Goal: Information Seeking & Learning: Check status

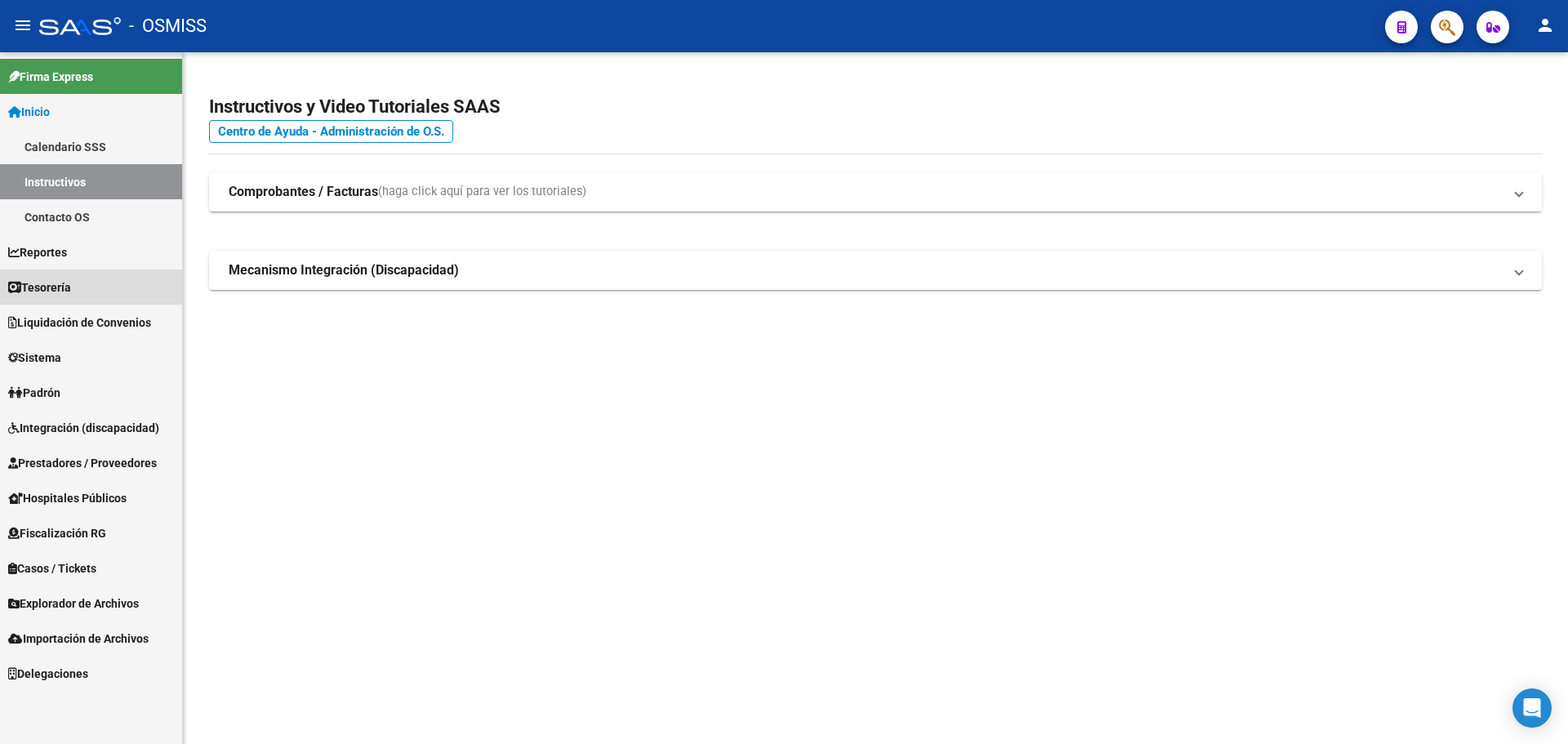
click at [80, 282] on link "Tesorería" at bounding box center [91, 287] width 182 height 35
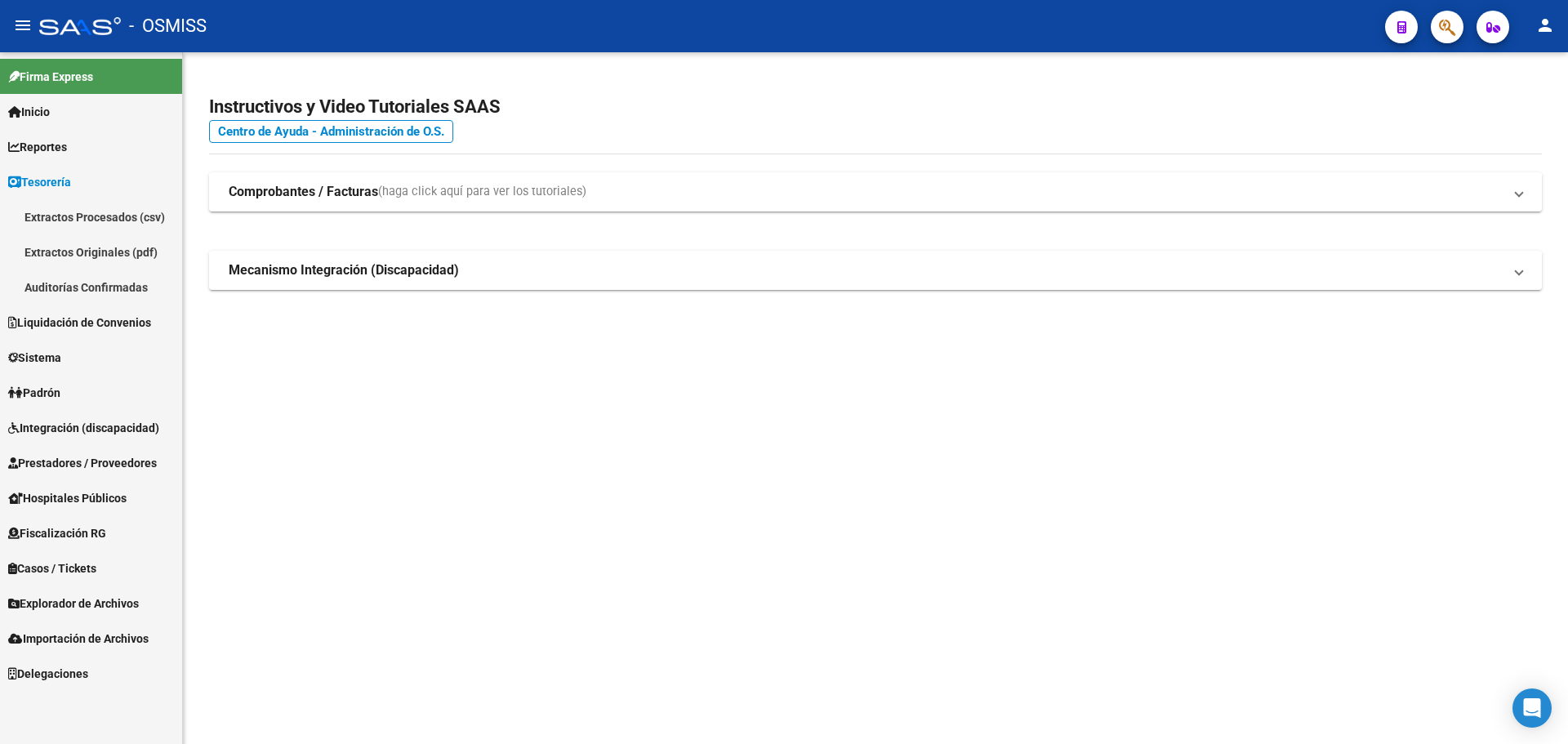
click at [98, 278] on link "Auditorías Confirmadas" at bounding box center [91, 287] width 182 height 35
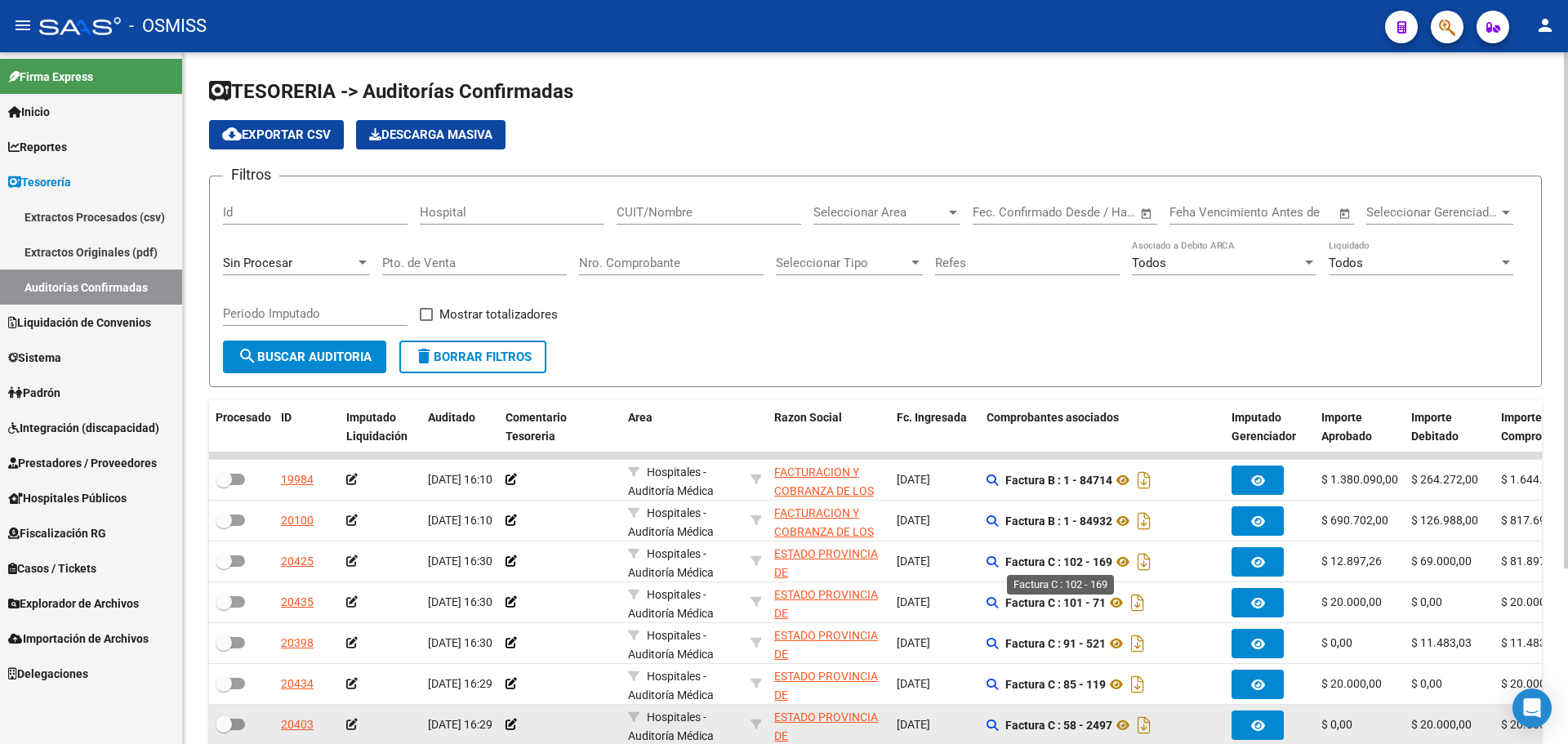
drag, startPoint x: 1177, startPoint y: 639, endPoint x: 1053, endPoint y: 730, distance: 153.8
click at [1077, 561] on strong "Factura C : 102 - 169" at bounding box center [1059, 562] width 107 height 13
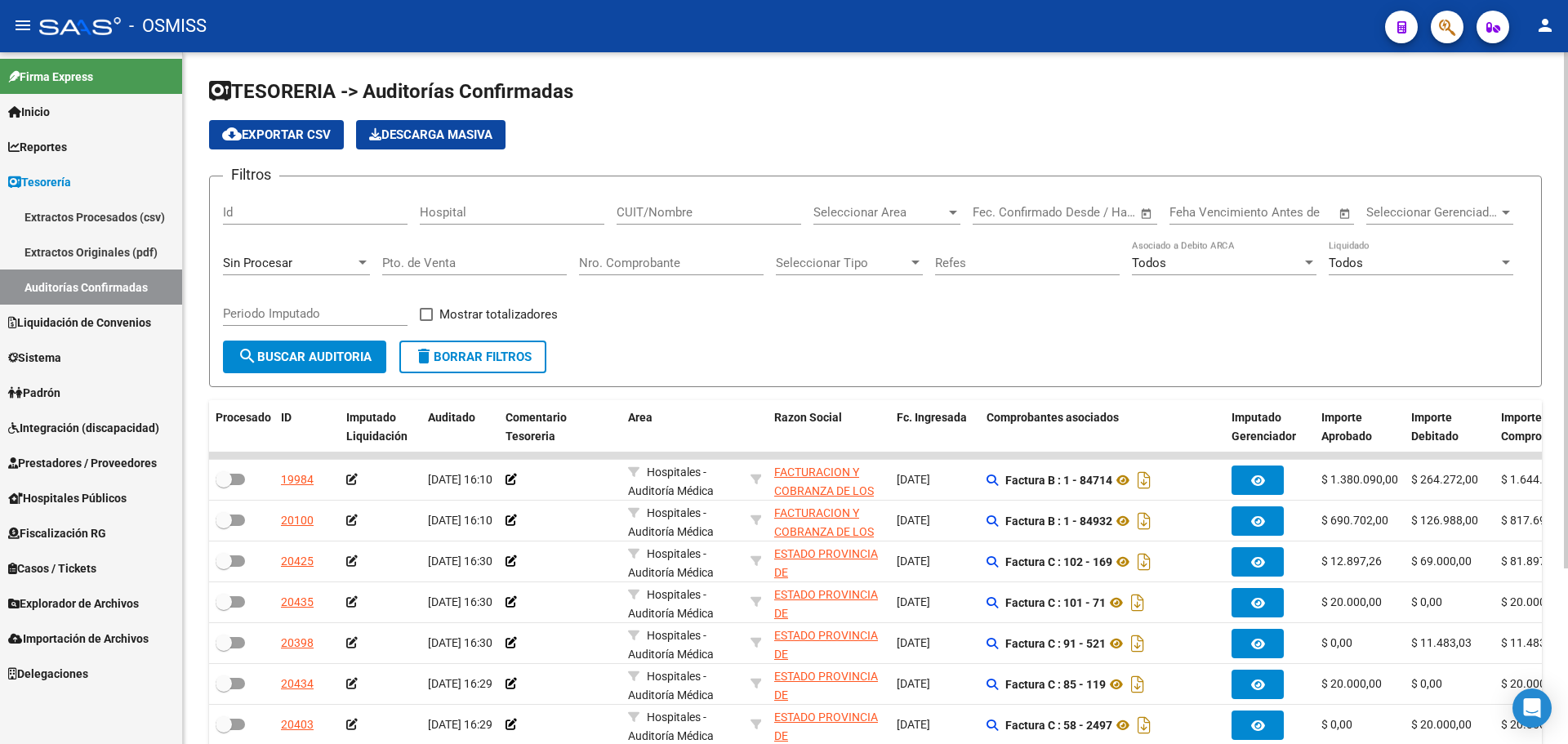
click at [656, 344] on form "Filtros Id Hospital CUIT/Nombre Seleccionar Area Seleccionar Area Fecha inicio …" at bounding box center [875, 281] width 1333 height 212
click at [1436, 46] on mat-toolbar "menu - OSMISS person" at bounding box center [784, 26] width 1568 height 52
click at [1436, 38] on button "button" at bounding box center [1447, 27] width 32 height 32
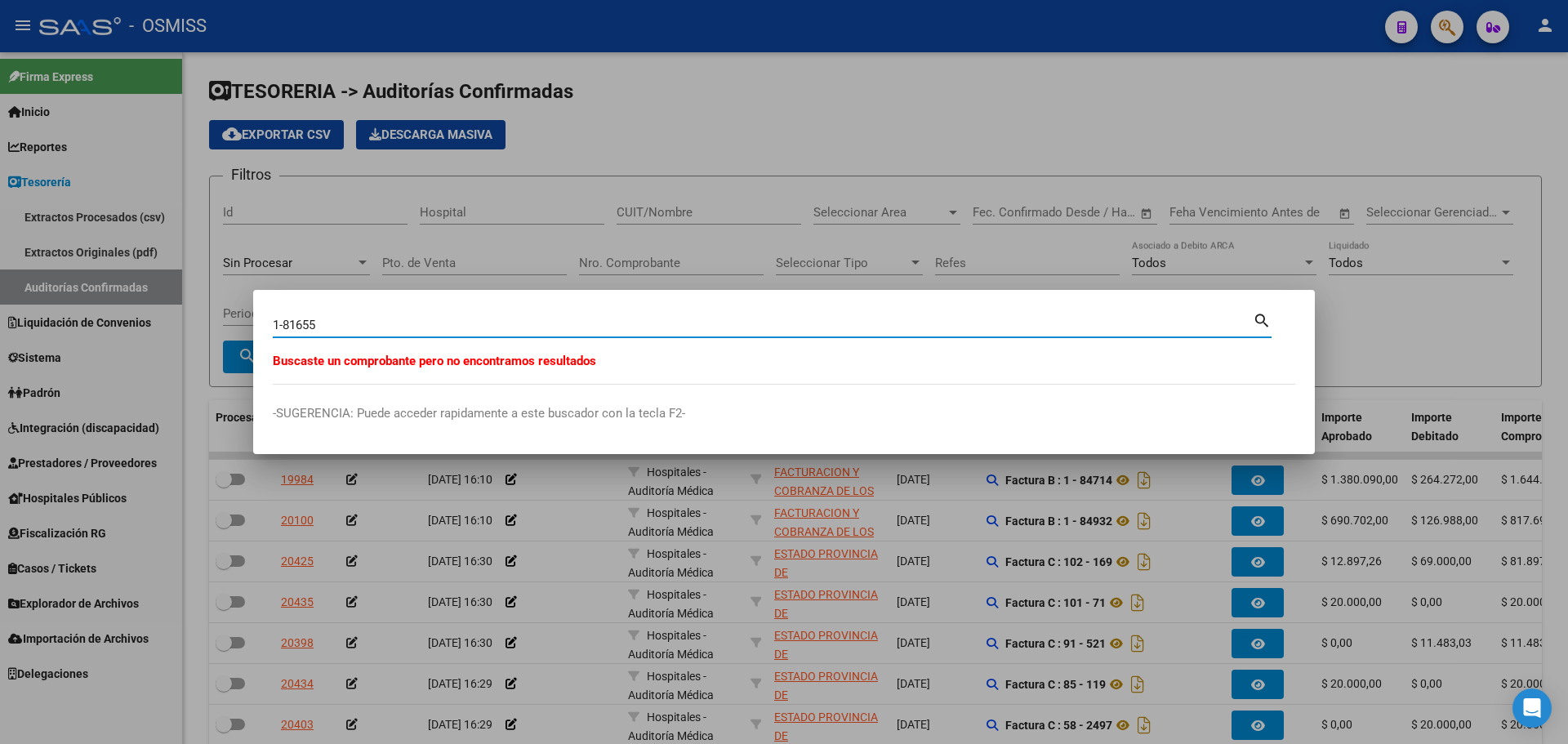
click at [304, 320] on input "1-81655" at bounding box center [763, 325] width 980 height 14
type input "1-86155"
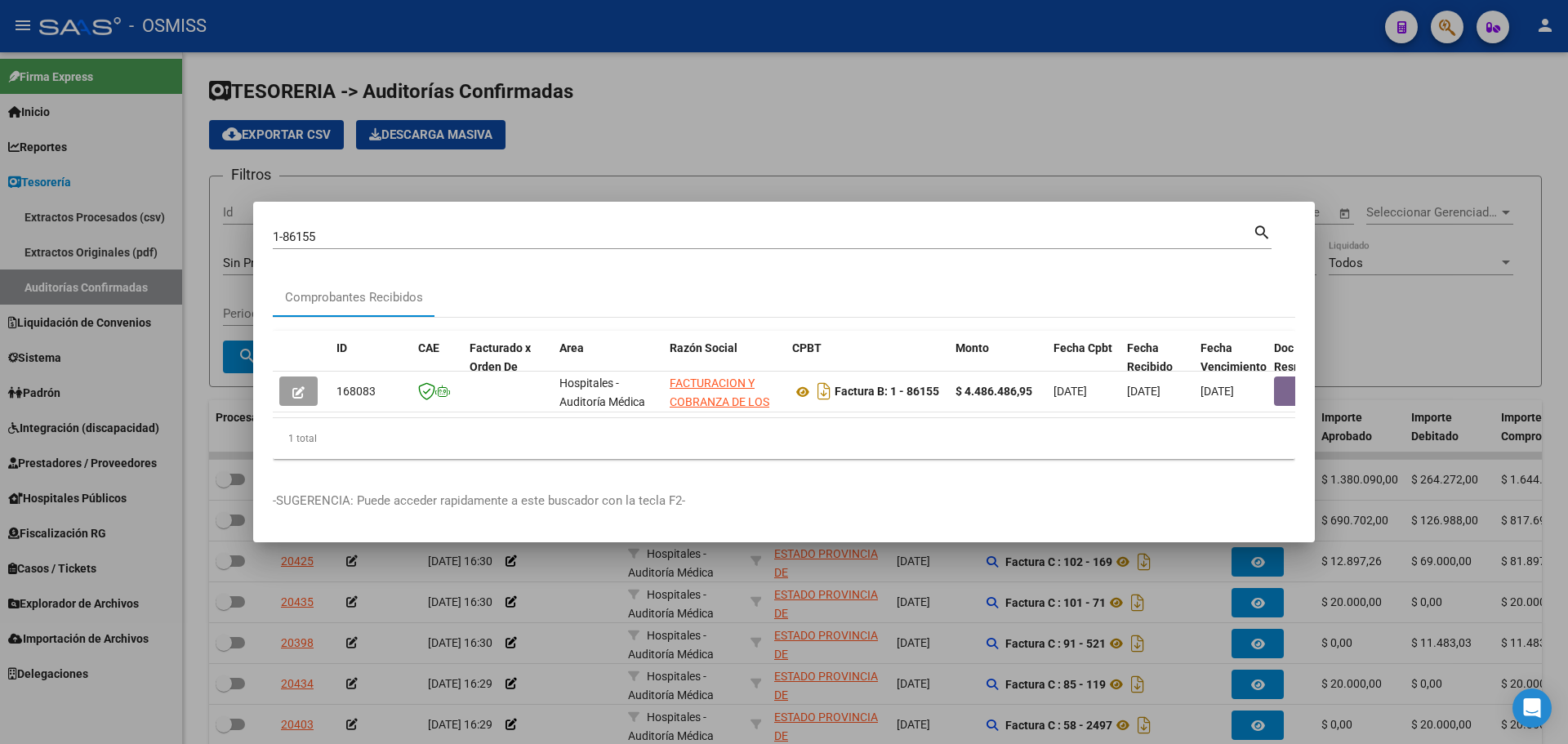
click at [460, 428] on div "1 total" at bounding box center [784, 438] width 1023 height 41
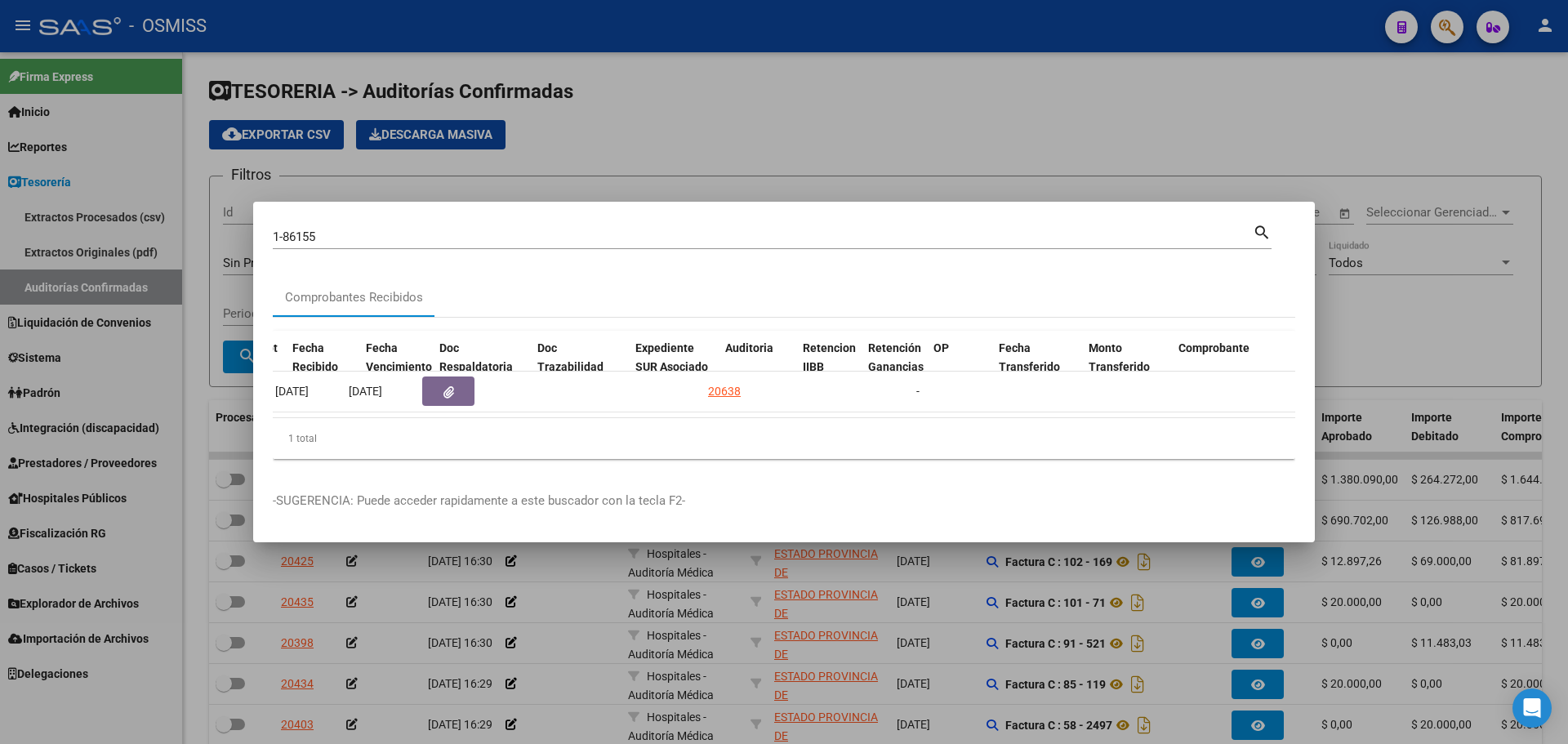
scroll to position [0, 835]
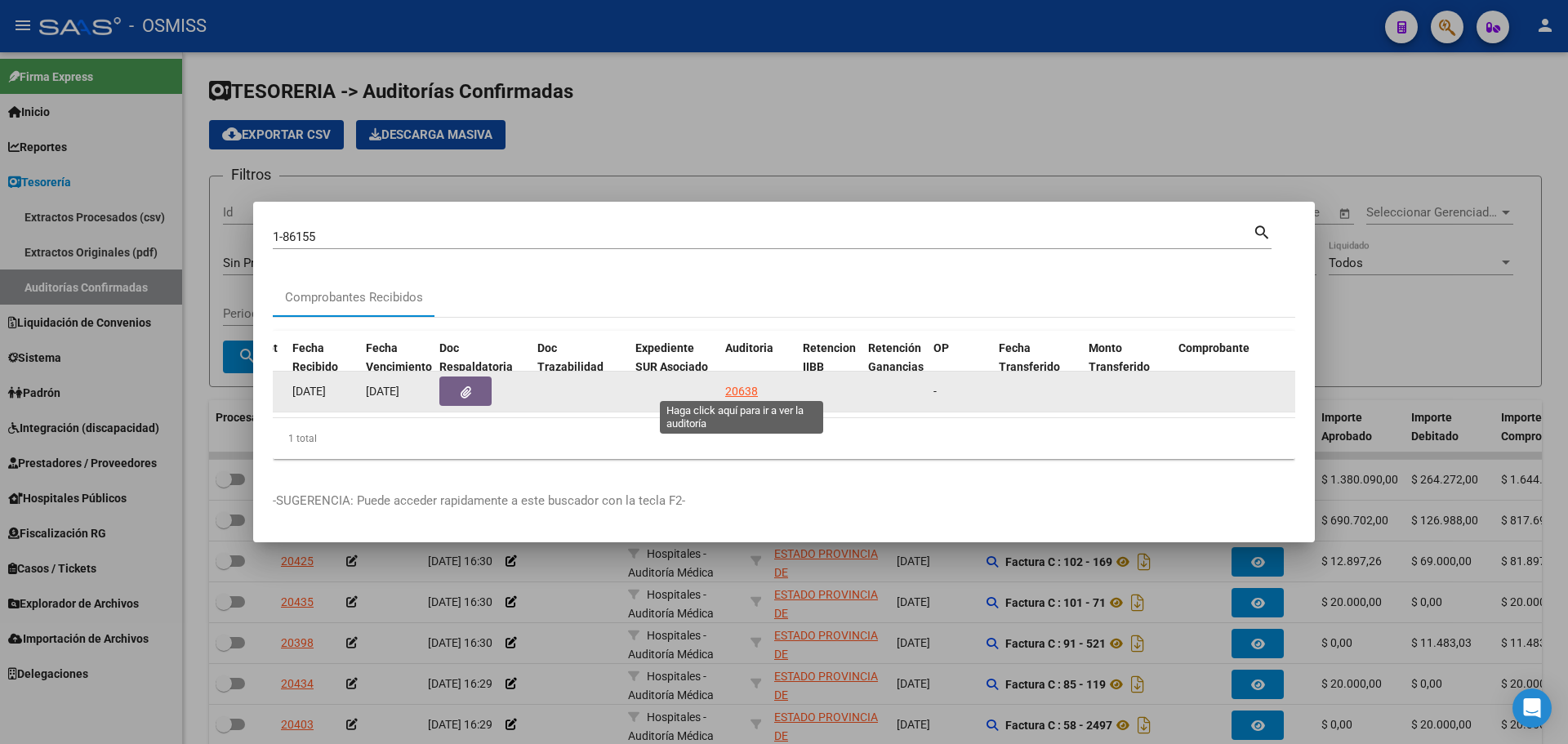
click at [731, 387] on div "20638" at bounding box center [742, 392] width 32 height 19
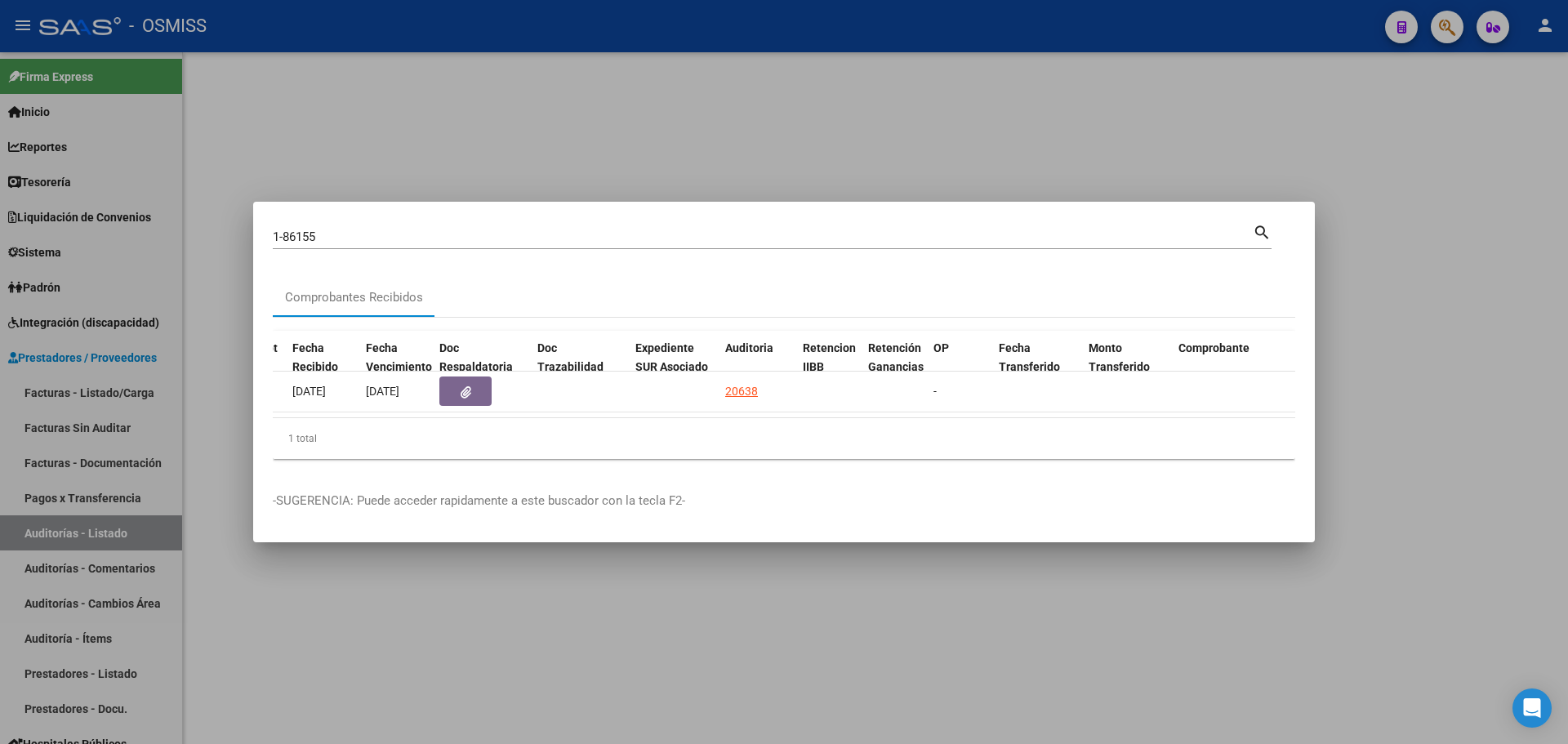
click at [637, 140] on div at bounding box center [784, 372] width 1568 height 744
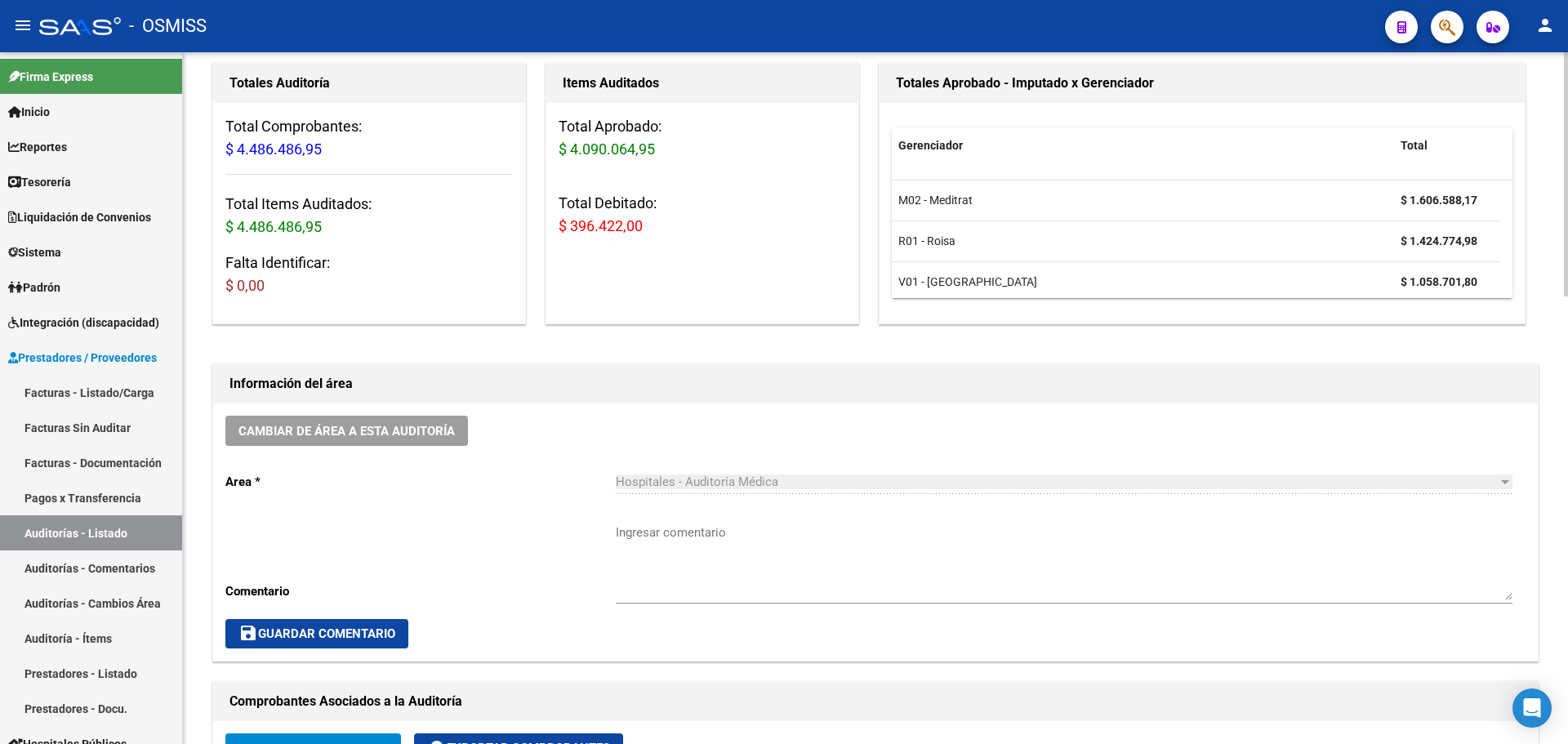
scroll to position [735, 0]
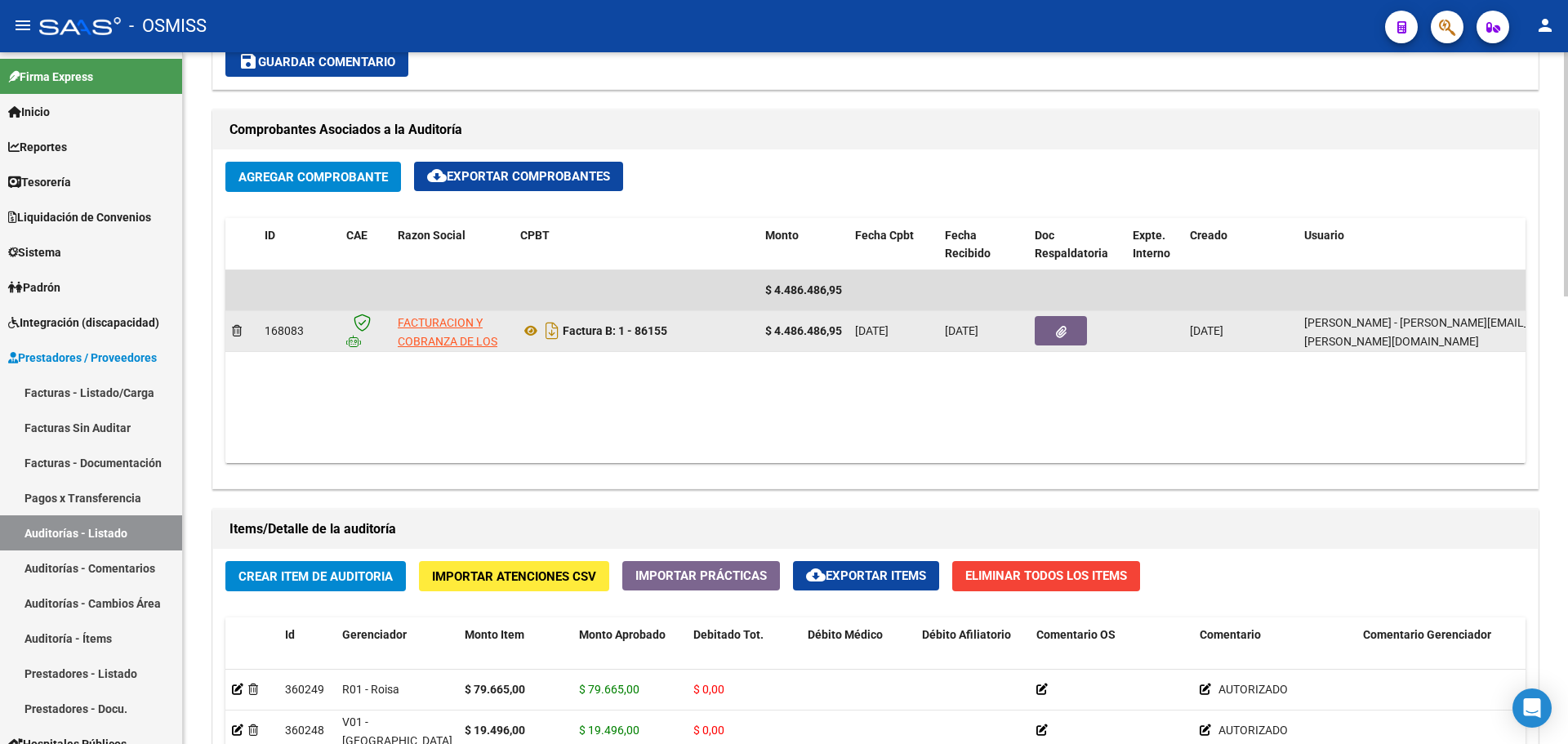
click at [1067, 311] on datatable-body-cell at bounding box center [1077, 331] width 98 height 40
click at [1061, 344] on button "button" at bounding box center [1061, 330] width 52 height 29
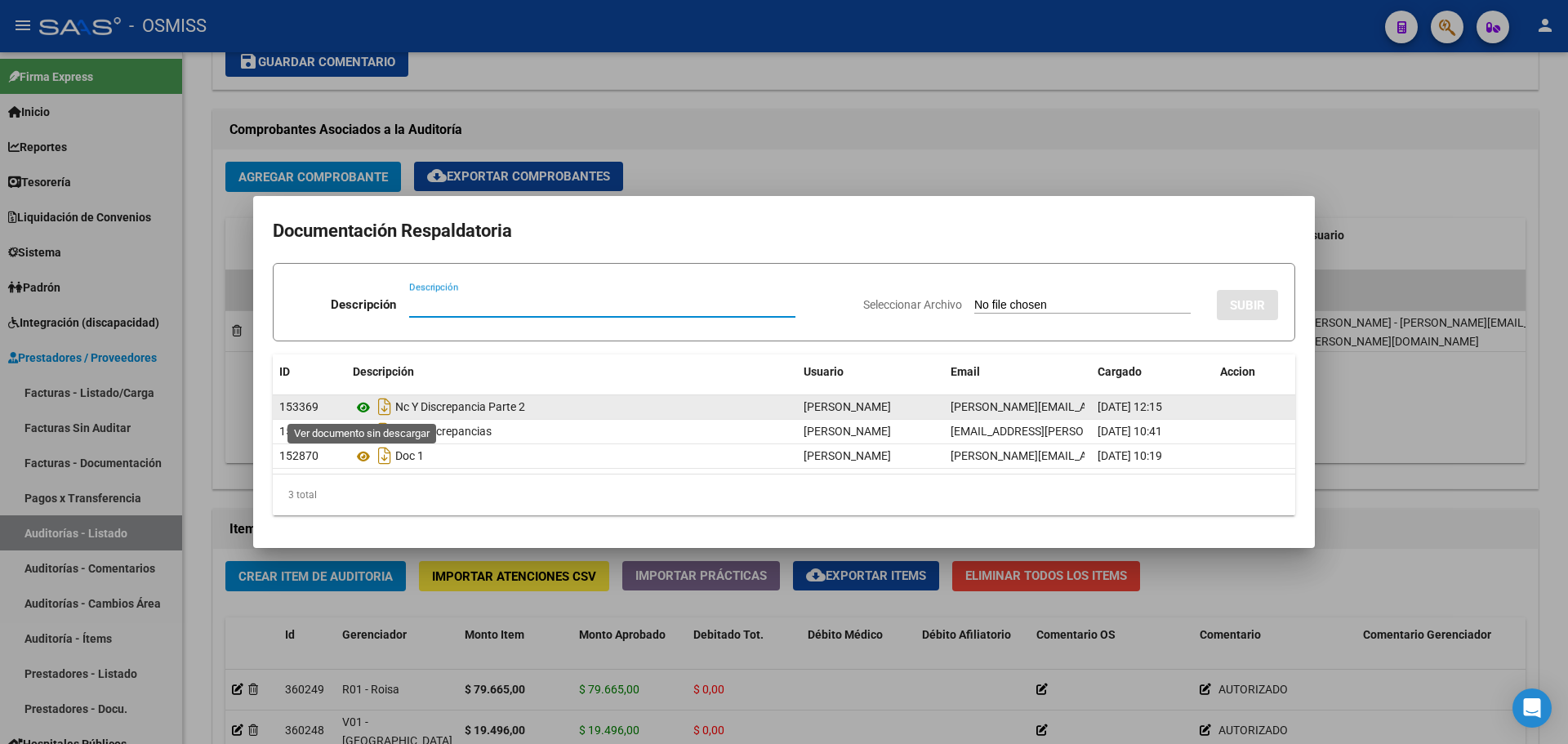
click at [367, 407] on icon at bounding box center [363, 407] width 21 height 20
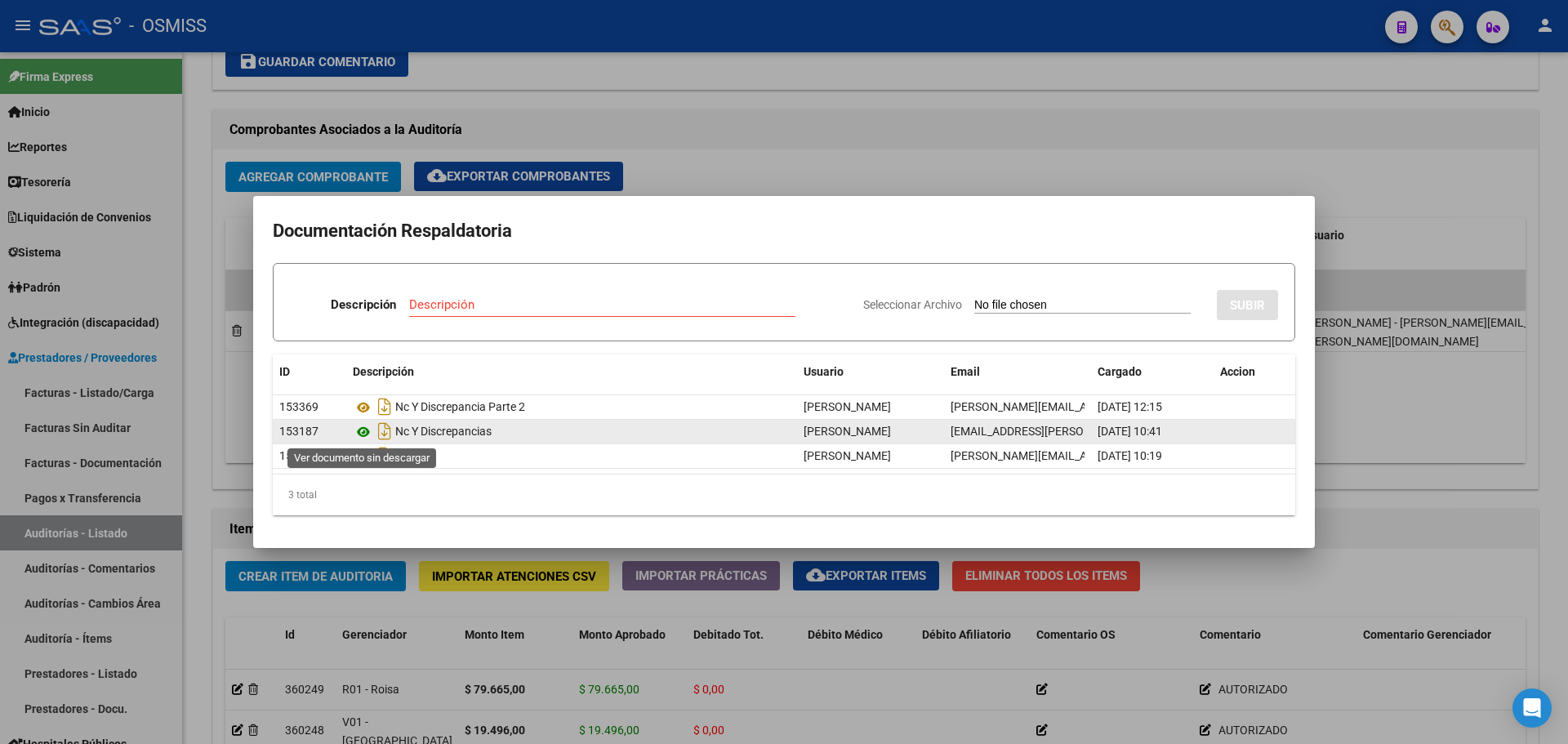
click at [371, 423] on icon at bounding box center [363, 432] width 21 height 20
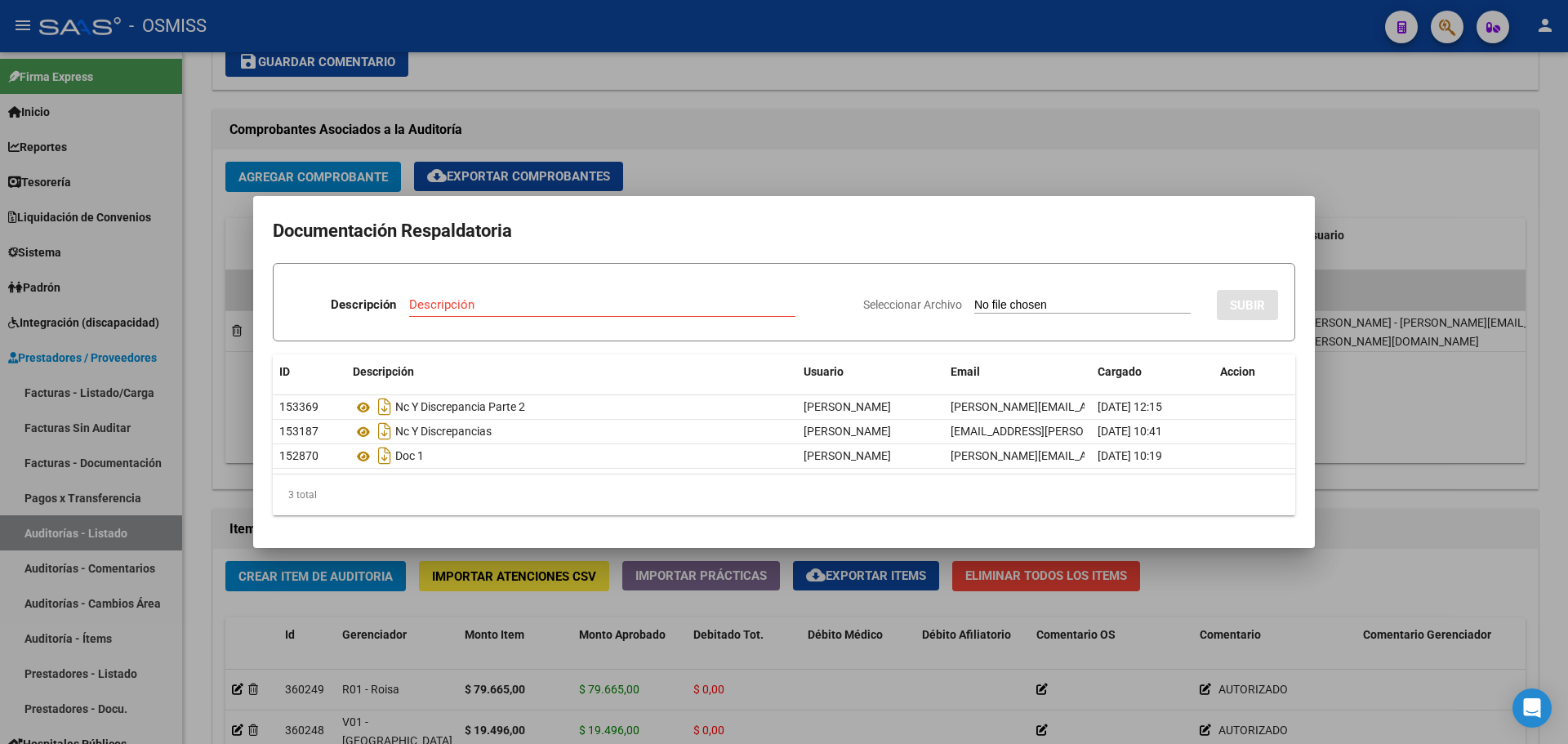
click at [720, 167] on div at bounding box center [784, 372] width 1568 height 744
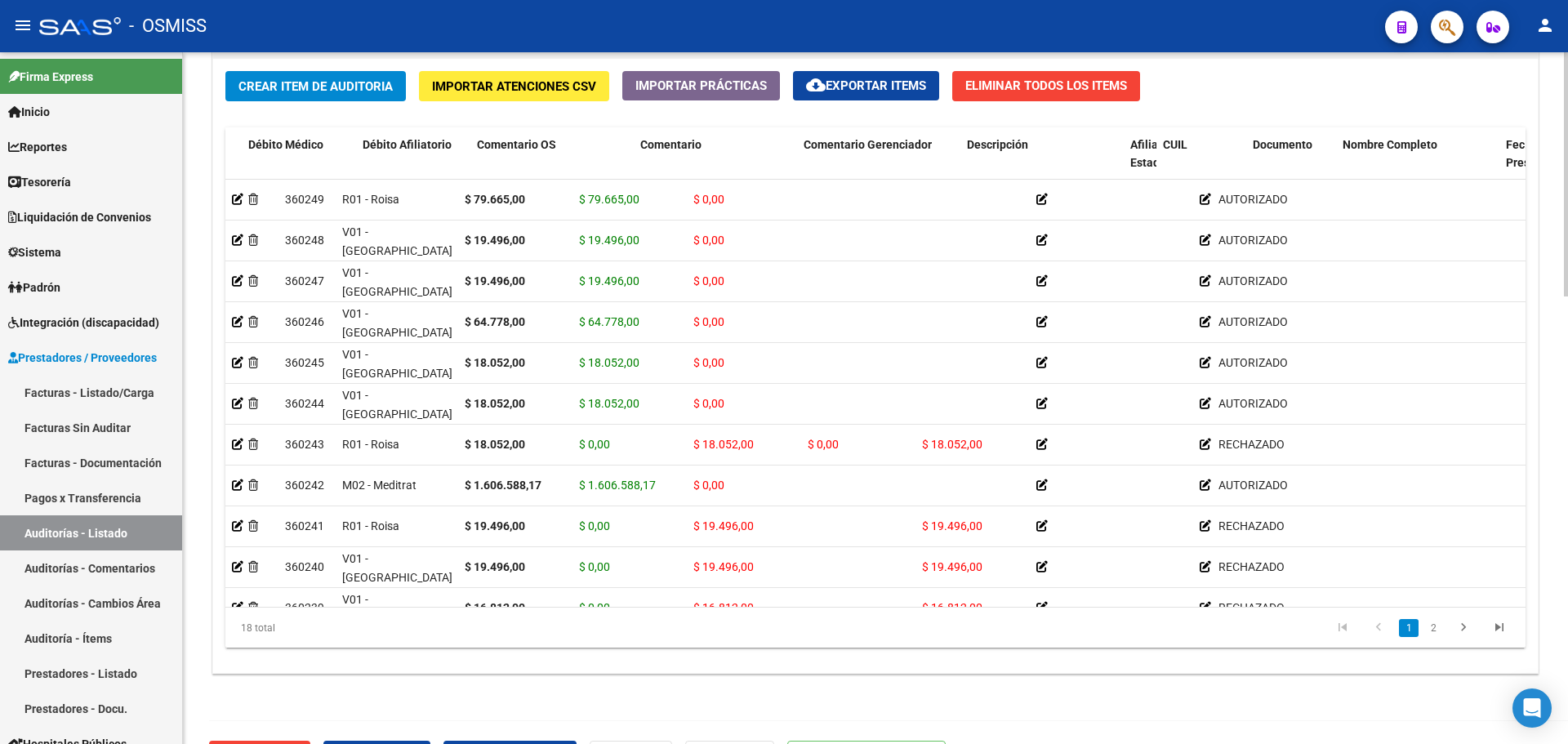
scroll to position [0, 766]
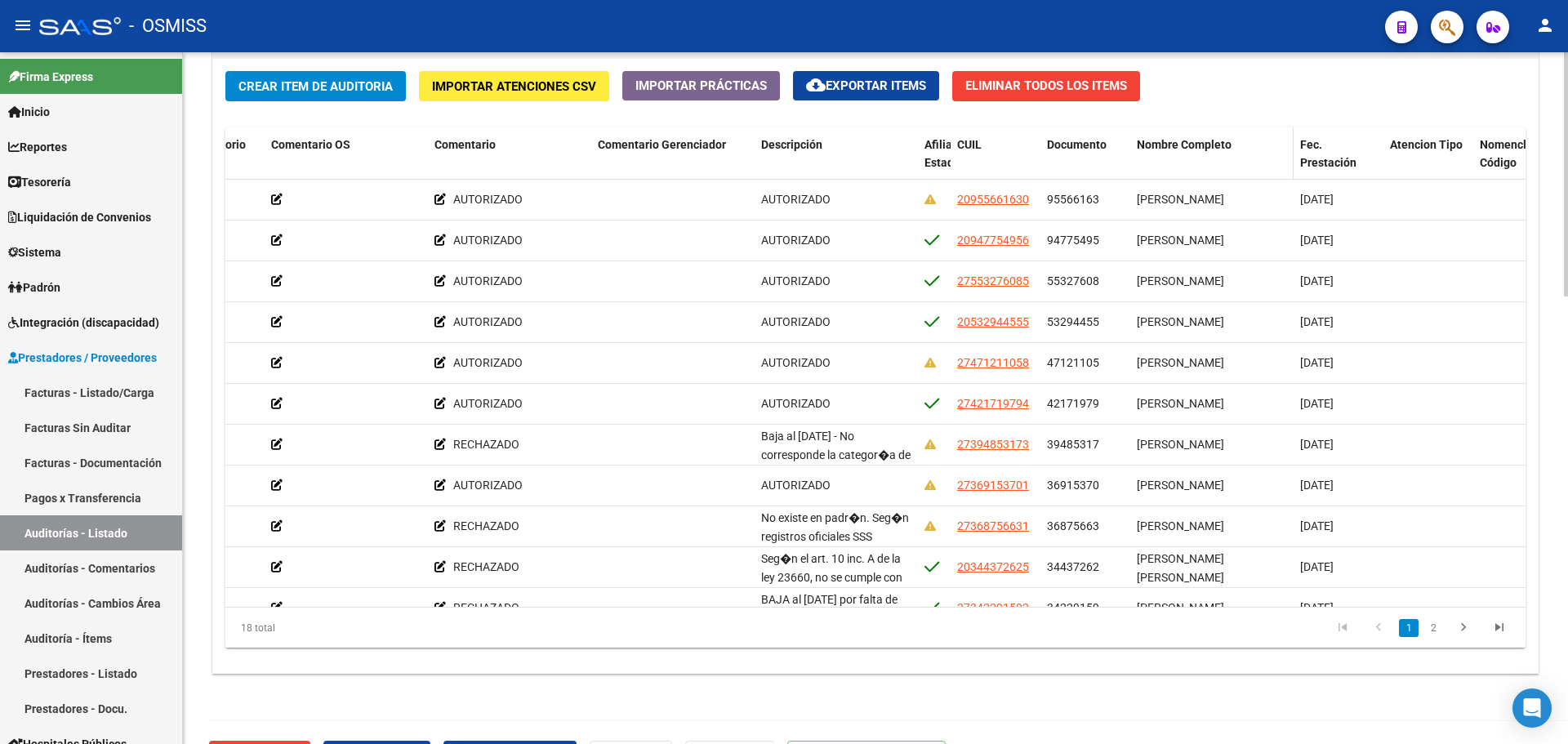
click at [1179, 139] on span "Nombre Completo" at bounding box center [1184, 145] width 95 height 13
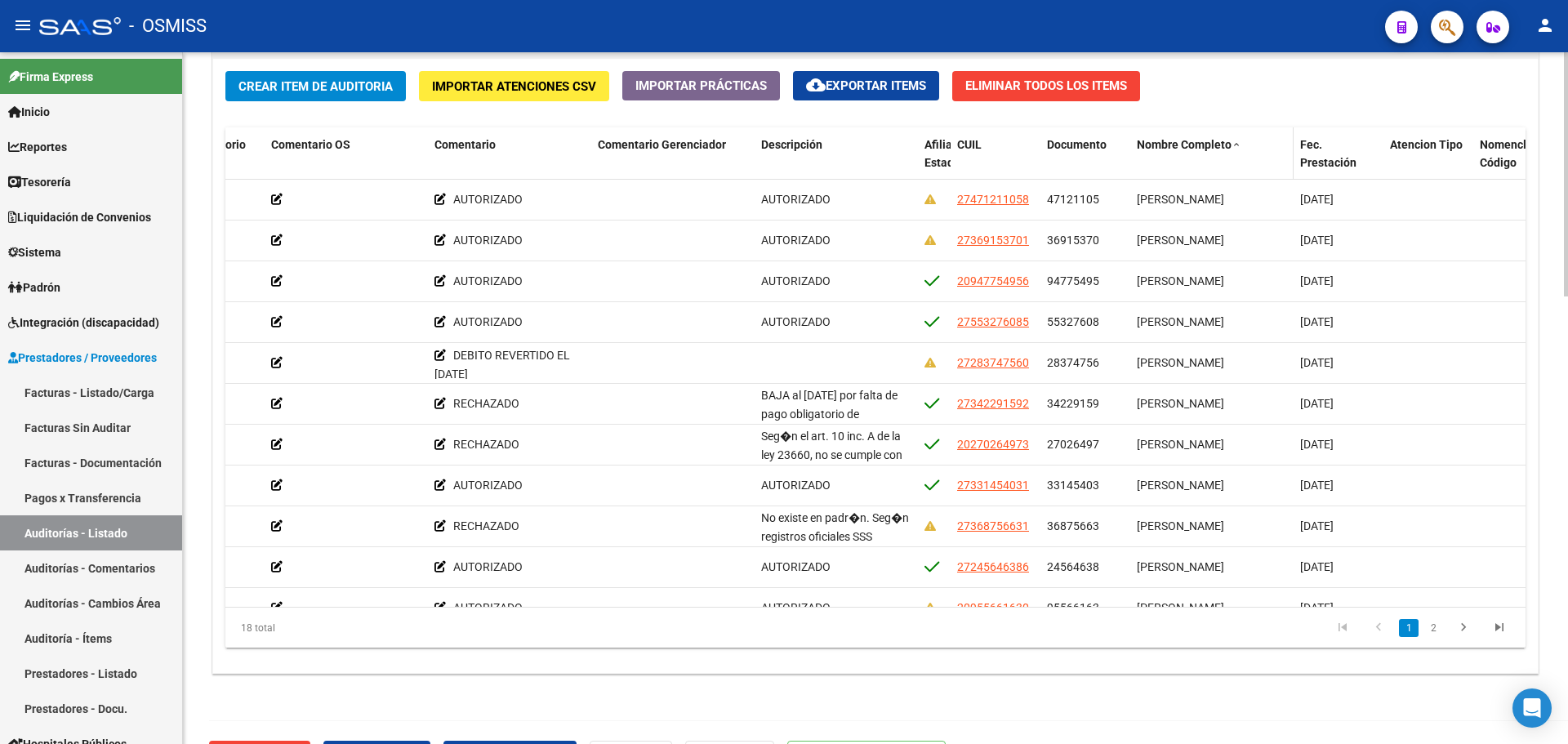
click at [1179, 139] on span "Nombre Completo" at bounding box center [1184, 145] width 95 height 13
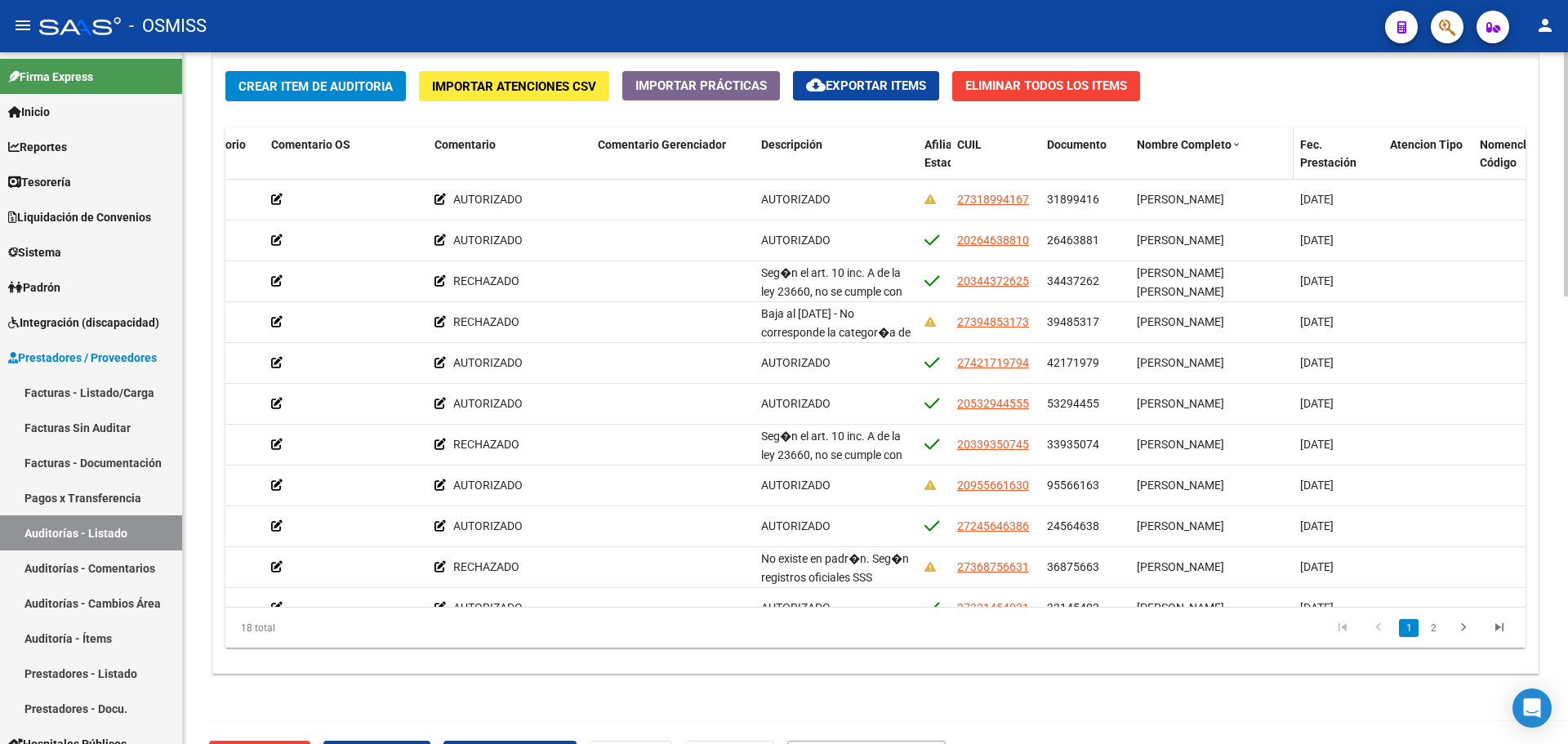
click at [1179, 139] on span "Nombre Completo" at bounding box center [1184, 145] width 95 height 13
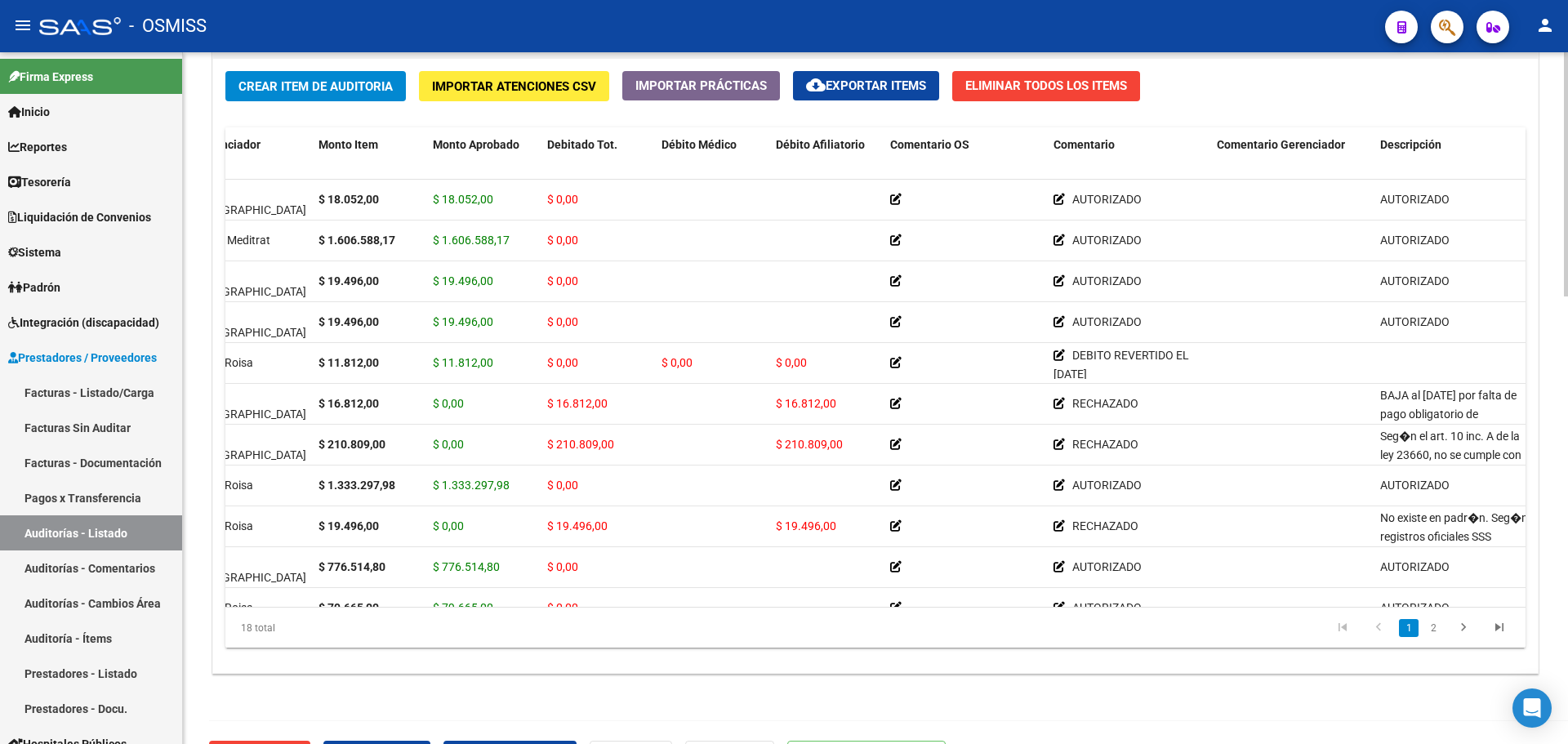
scroll to position [0, 0]
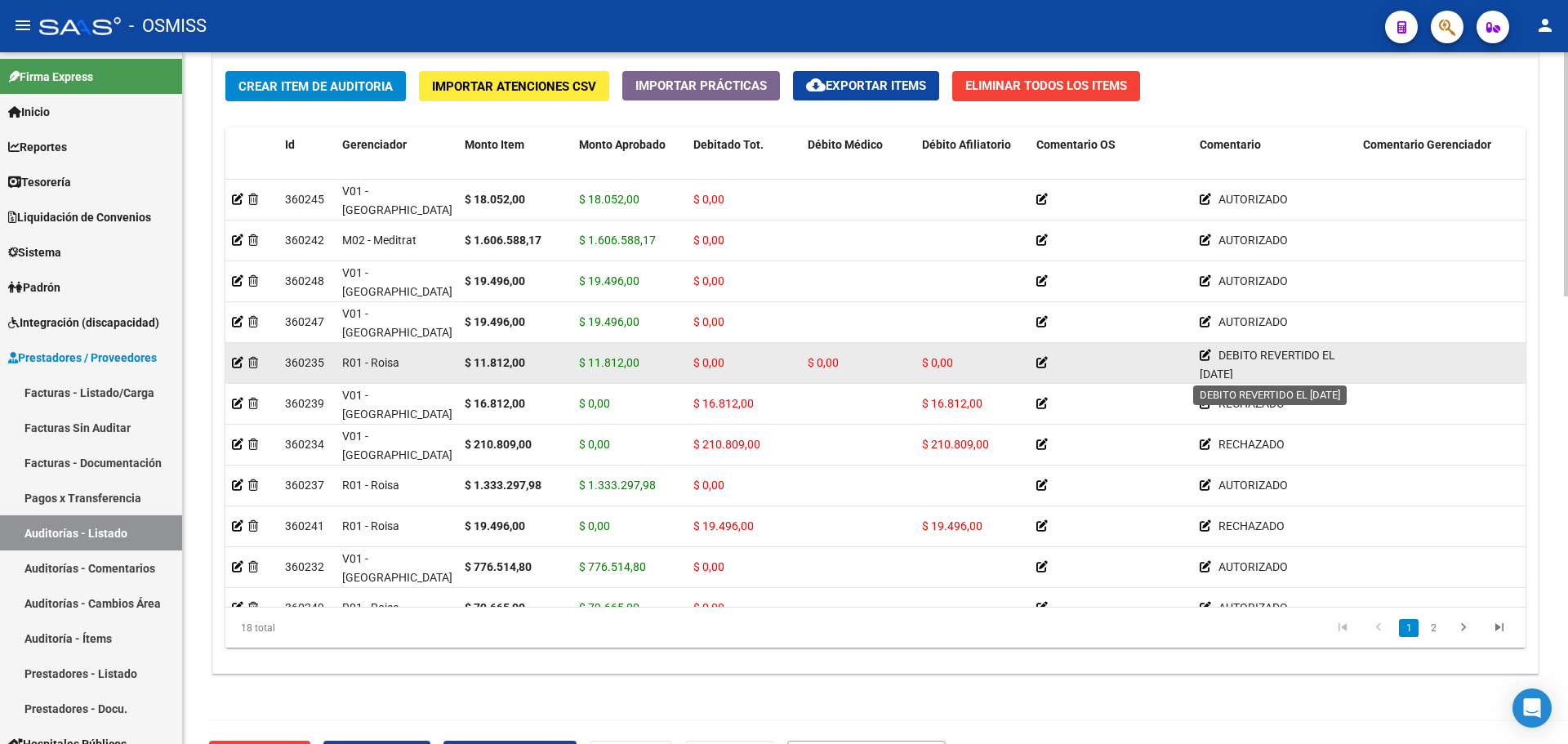
click at [1208, 354] on icon at bounding box center [1206, 355] width 11 height 11
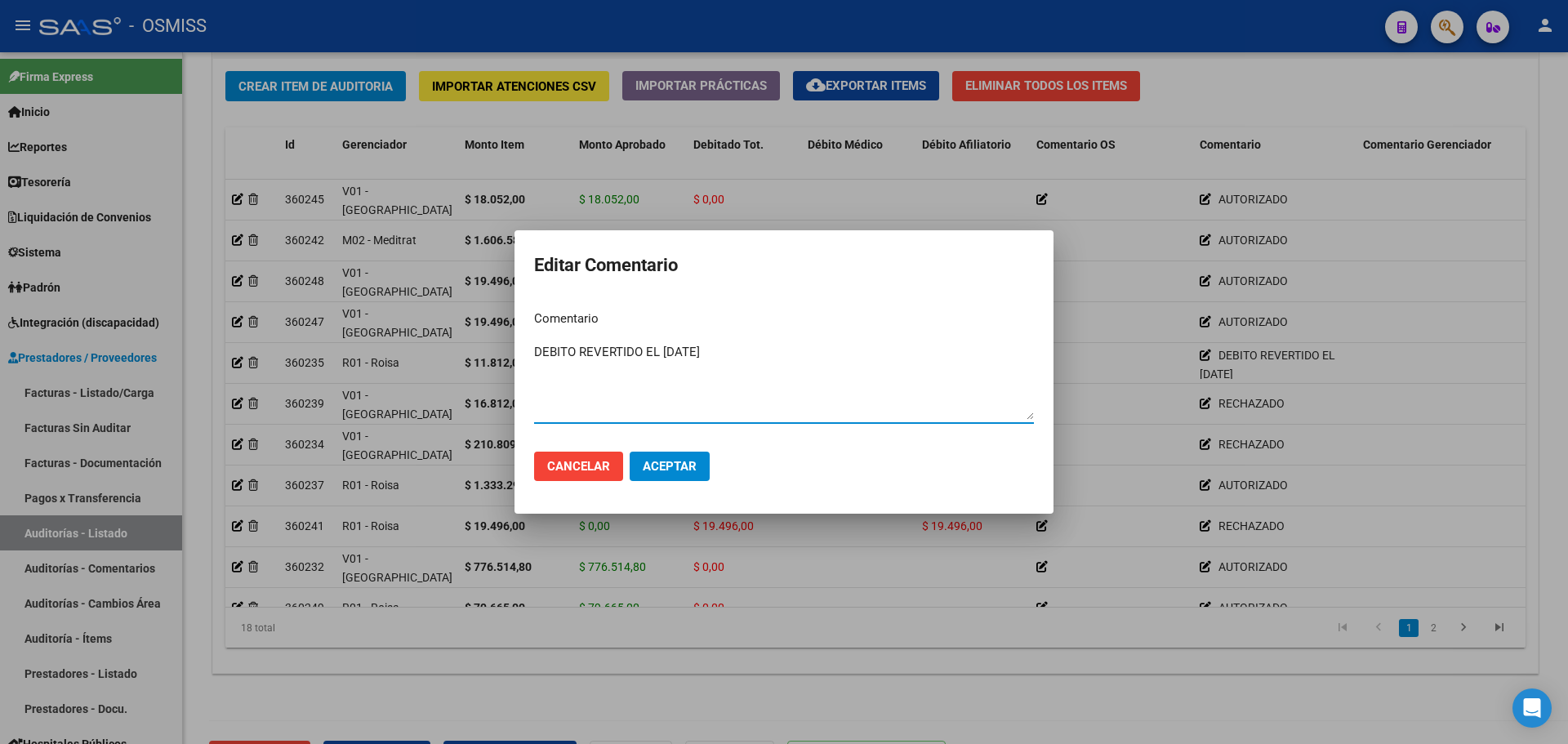
drag, startPoint x: 766, startPoint y: 353, endPoint x: 166, endPoint y: 314, distance: 601.3
click at [166, 314] on div "Editar Comentario Comentario DEBITO REVERTIDO EL [DATE] Ingresar el comentario …" at bounding box center [784, 372] width 1568 height 744
click at [678, 468] on span "Aceptar" at bounding box center [670, 466] width 54 height 14
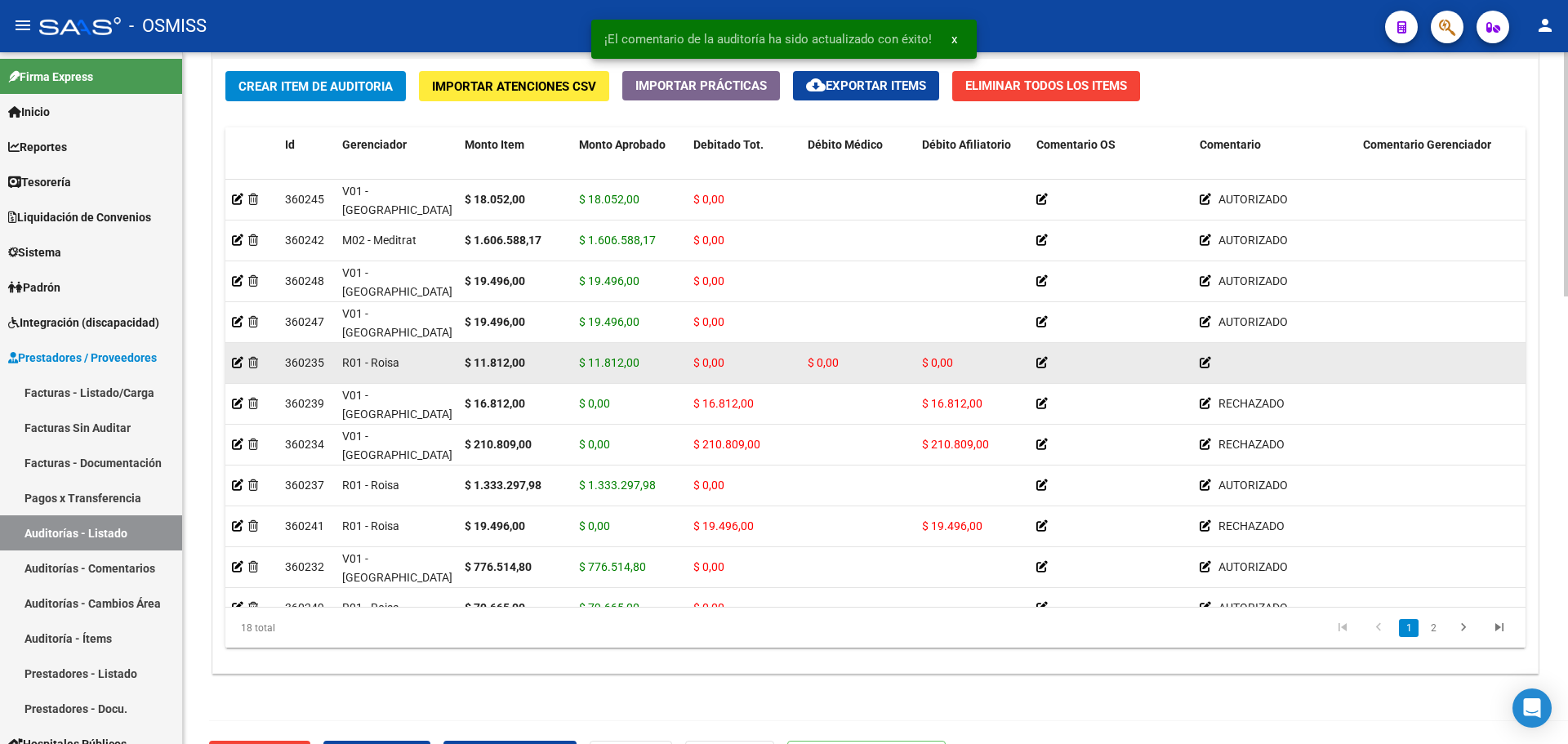
click at [1037, 365] on icon at bounding box center [1042, 363] width 11 height 11
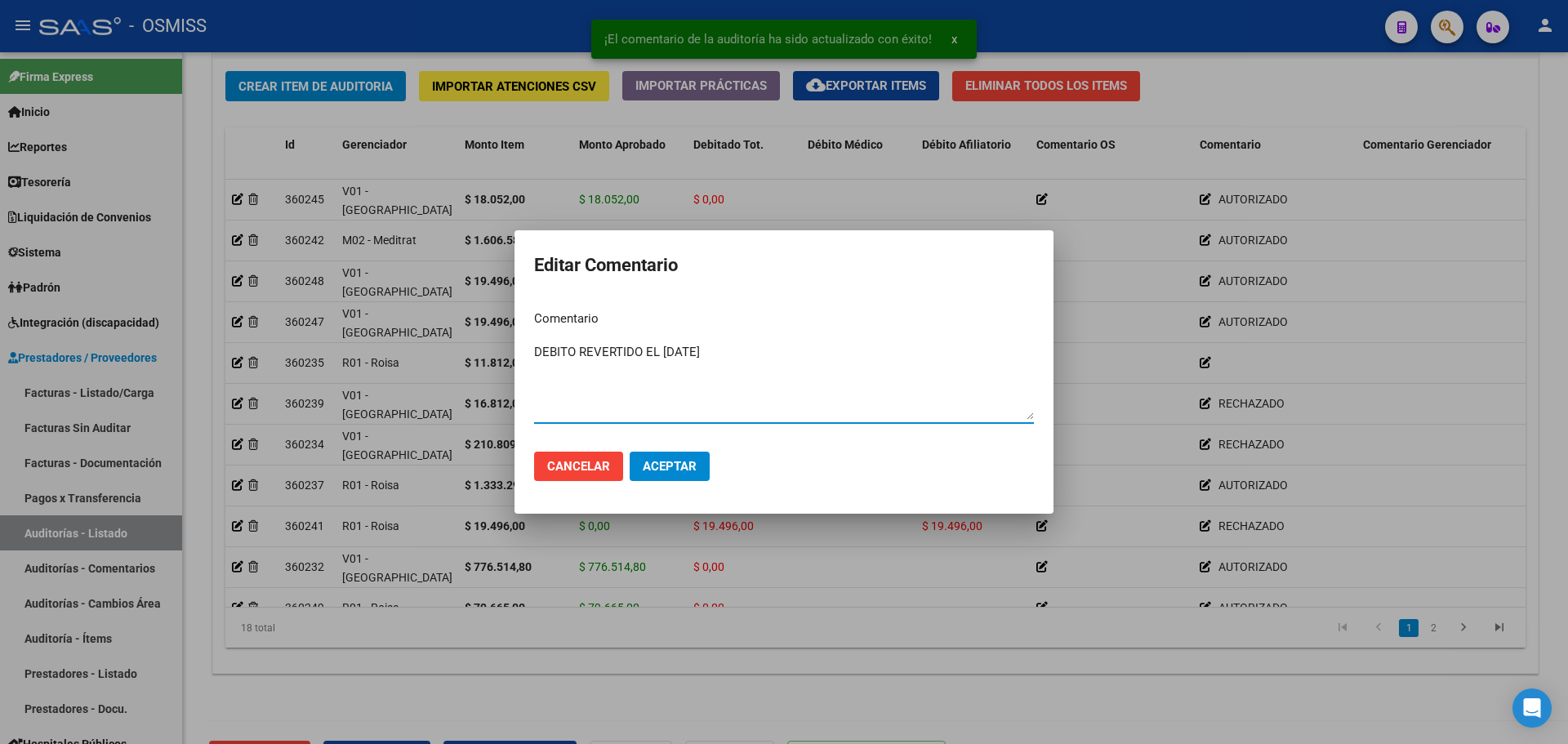
type textarea "DEBITO REVERTIDO EL [DATE]"
click at [640, 455] on button "Aceptar" at bounding box center [670, 466] width 80 height 29
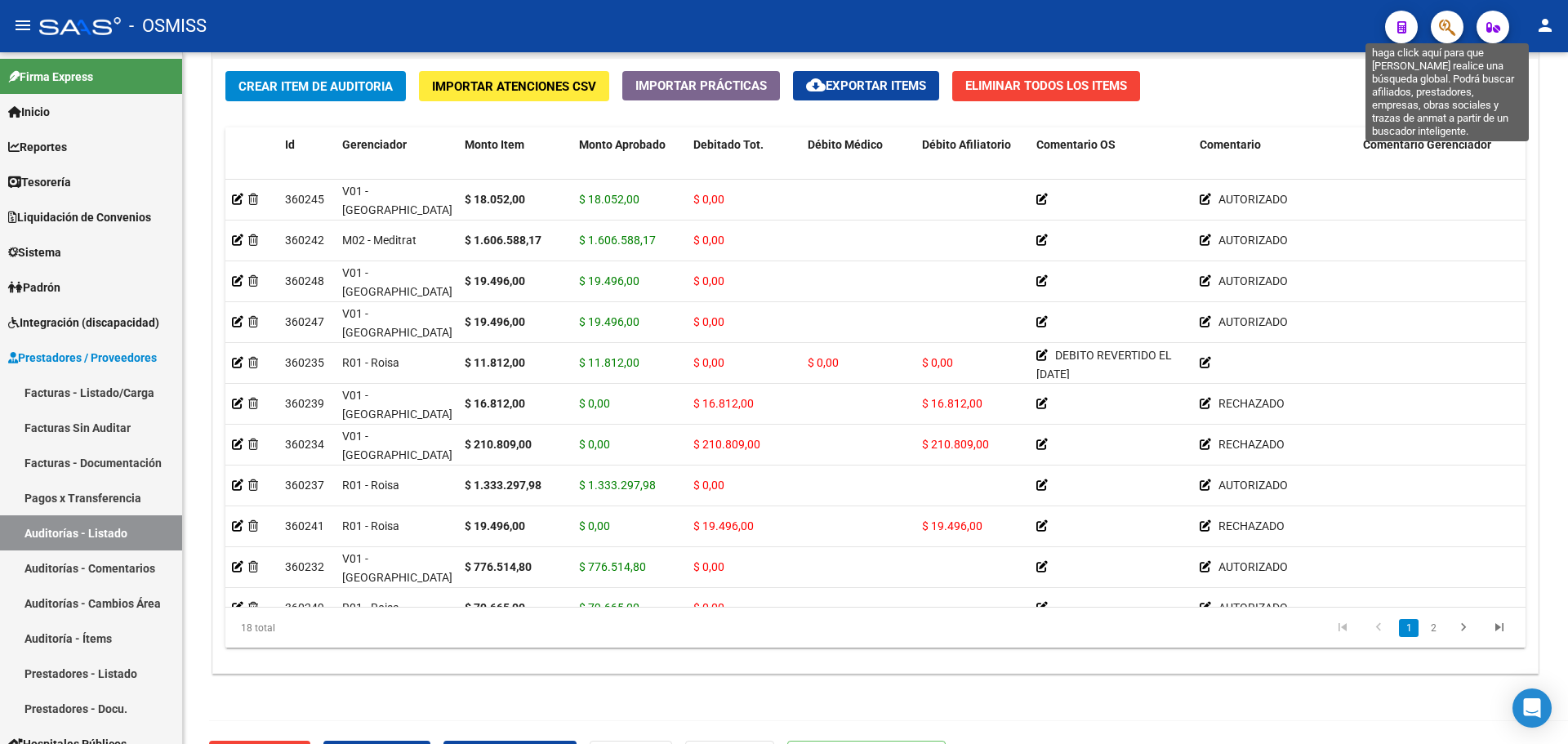
click at [1441, 26] on icon "button" at bounding box center [1447, 28] width 16 height 19
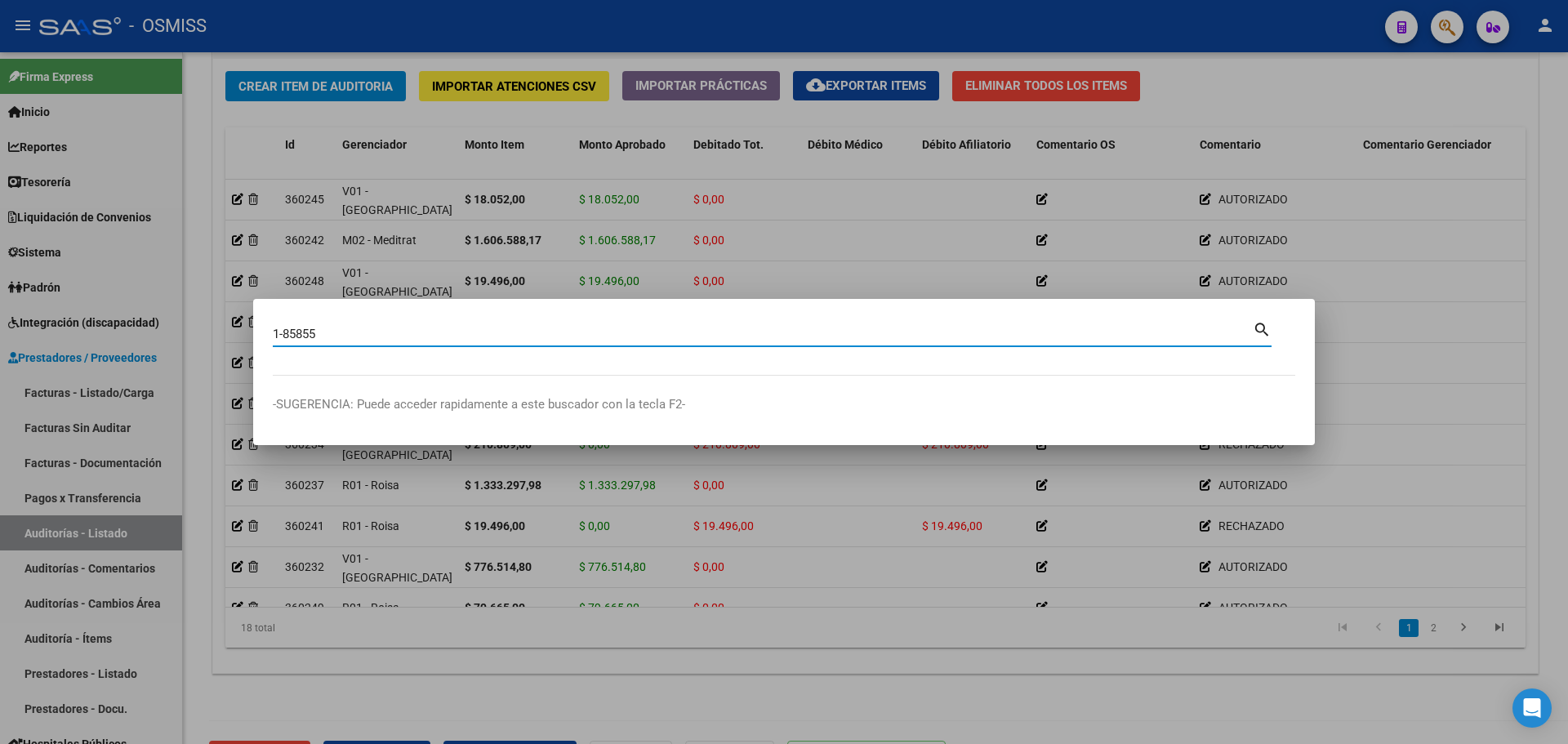
type input "1-85855"
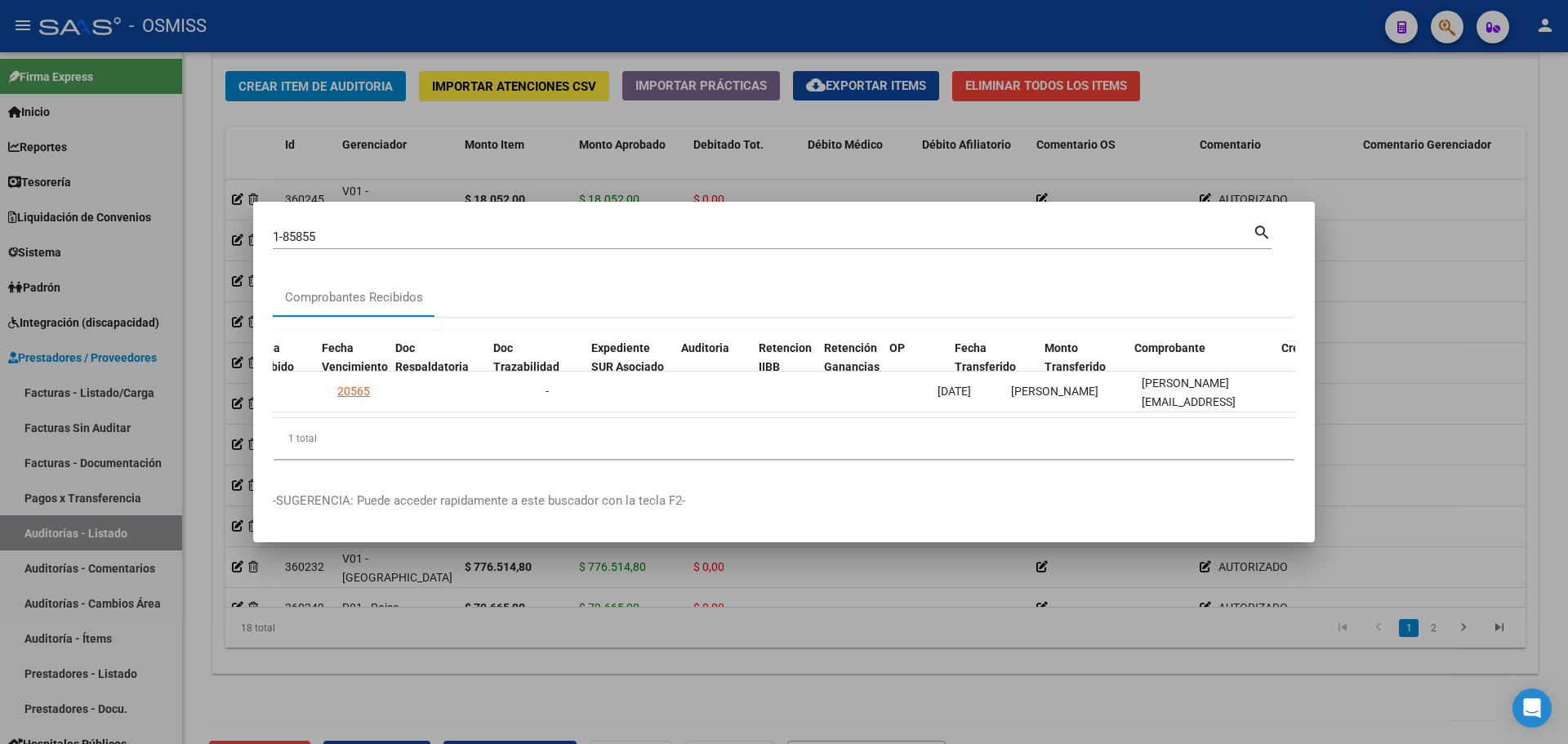
scroll to position [0, 601]
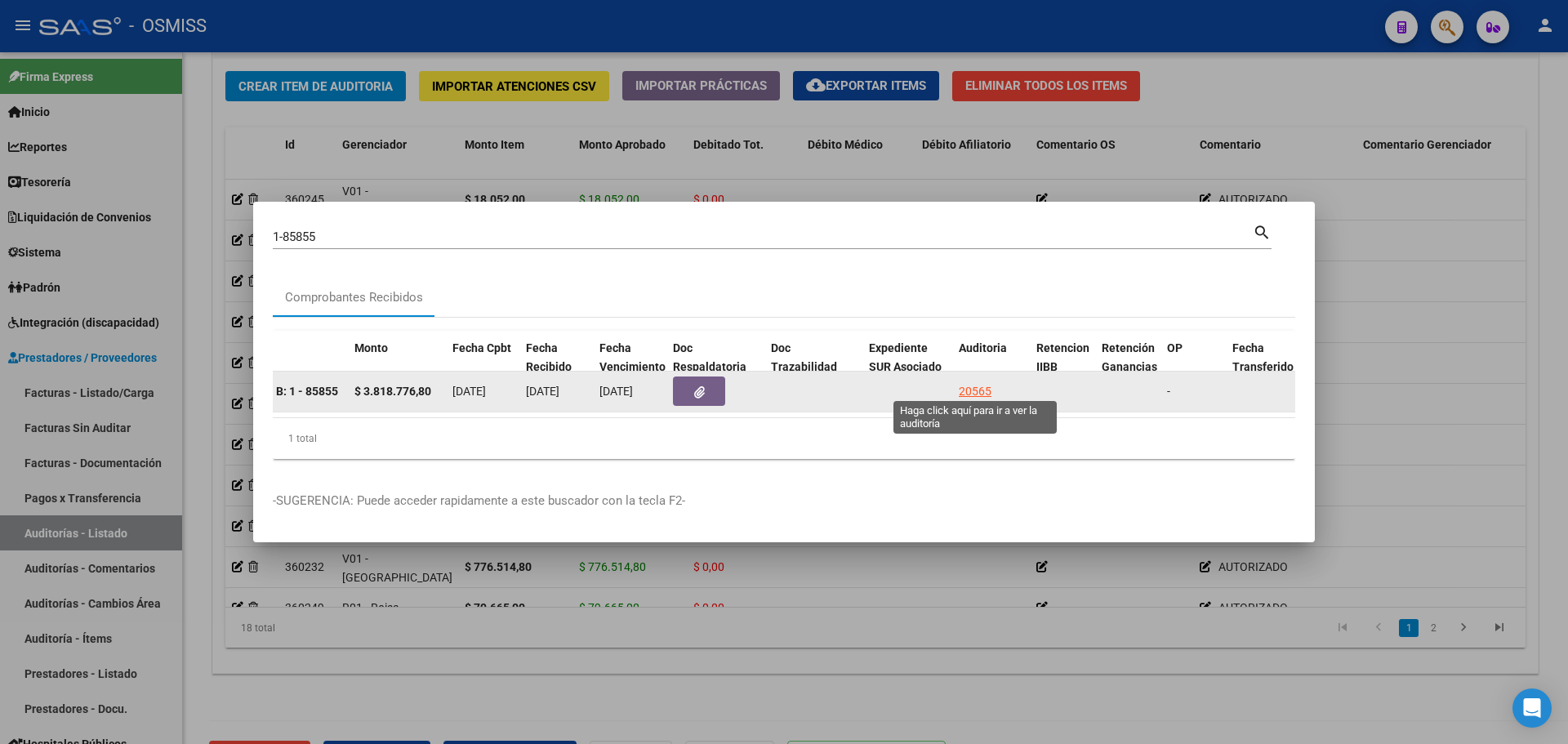
click at [977, 382] on div "20565" at bounding box center [975, 392] width 32 height 19
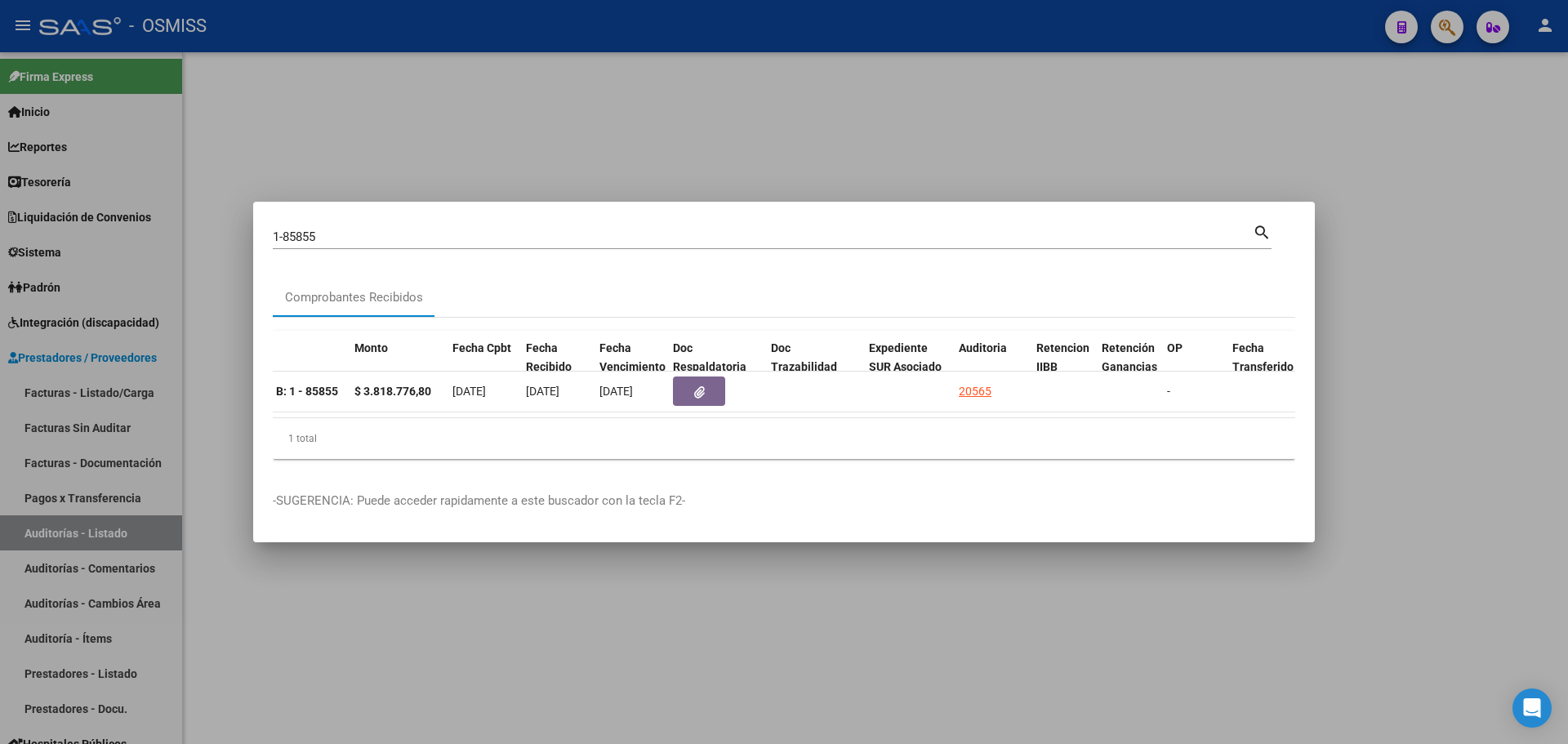
click at [624, 124] on div at bounding box center [784, 372] width 1568 height 744
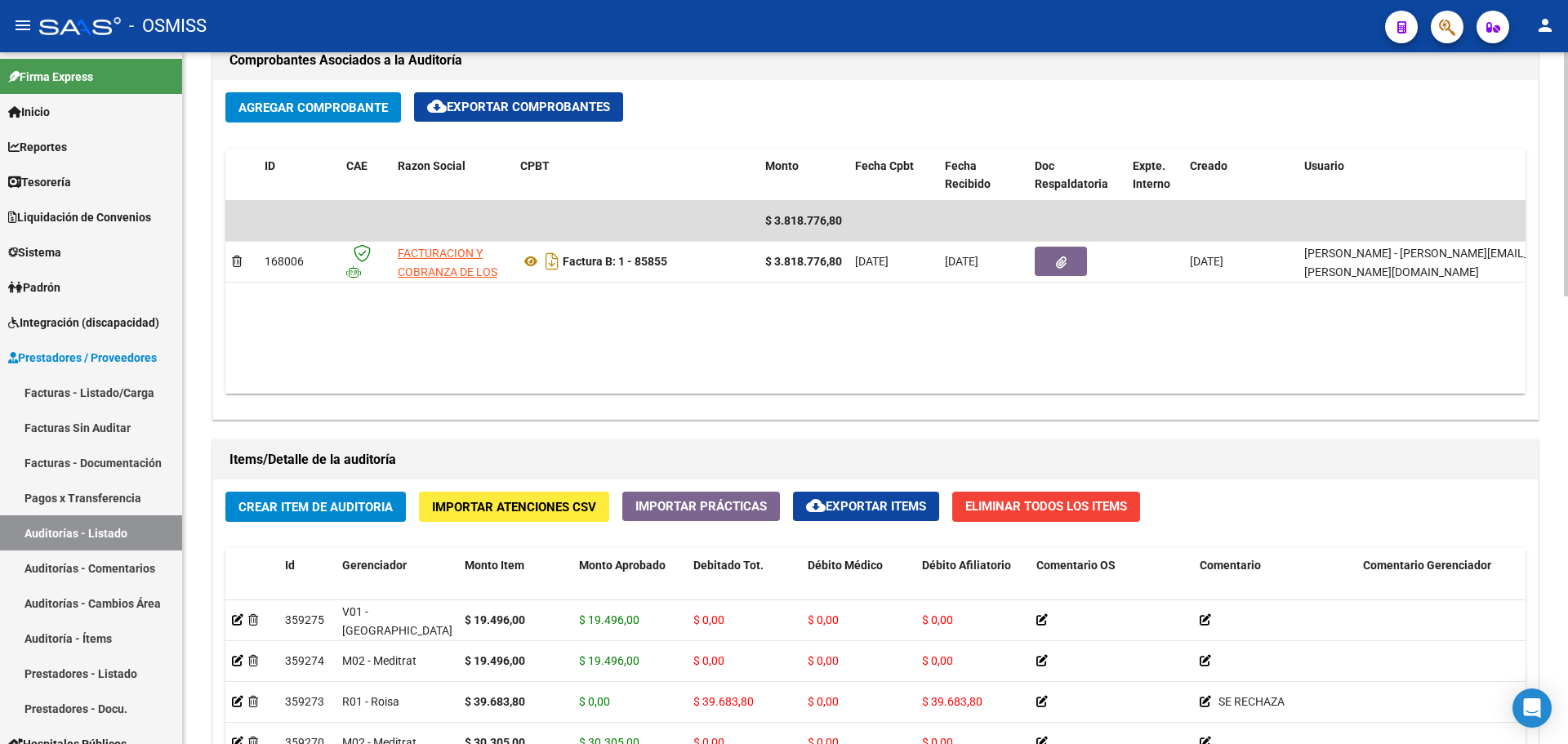
scroll to position [817, 0]
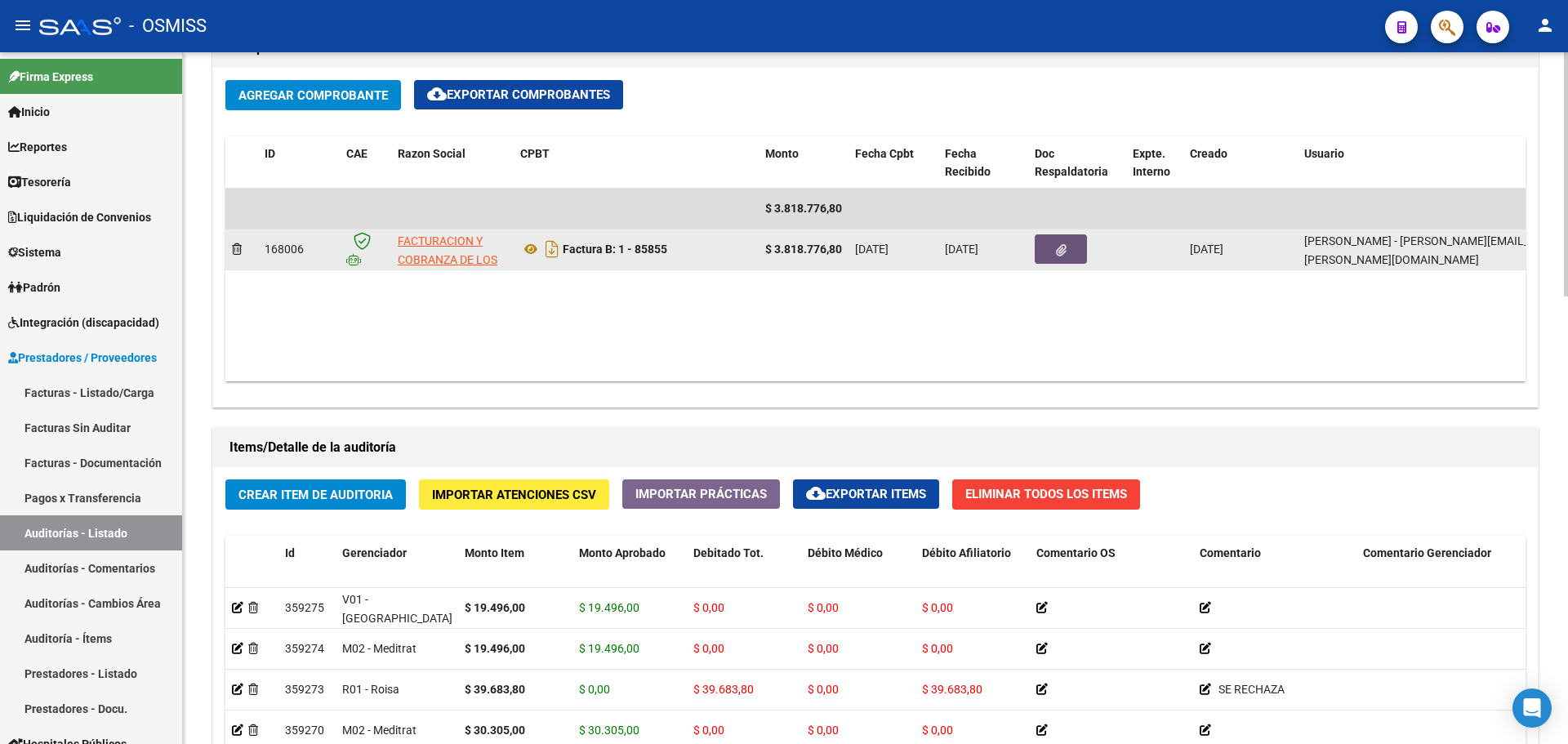
click at [1044, 242] on button "button" at bounding box center [1061, 249] width 52 height 29
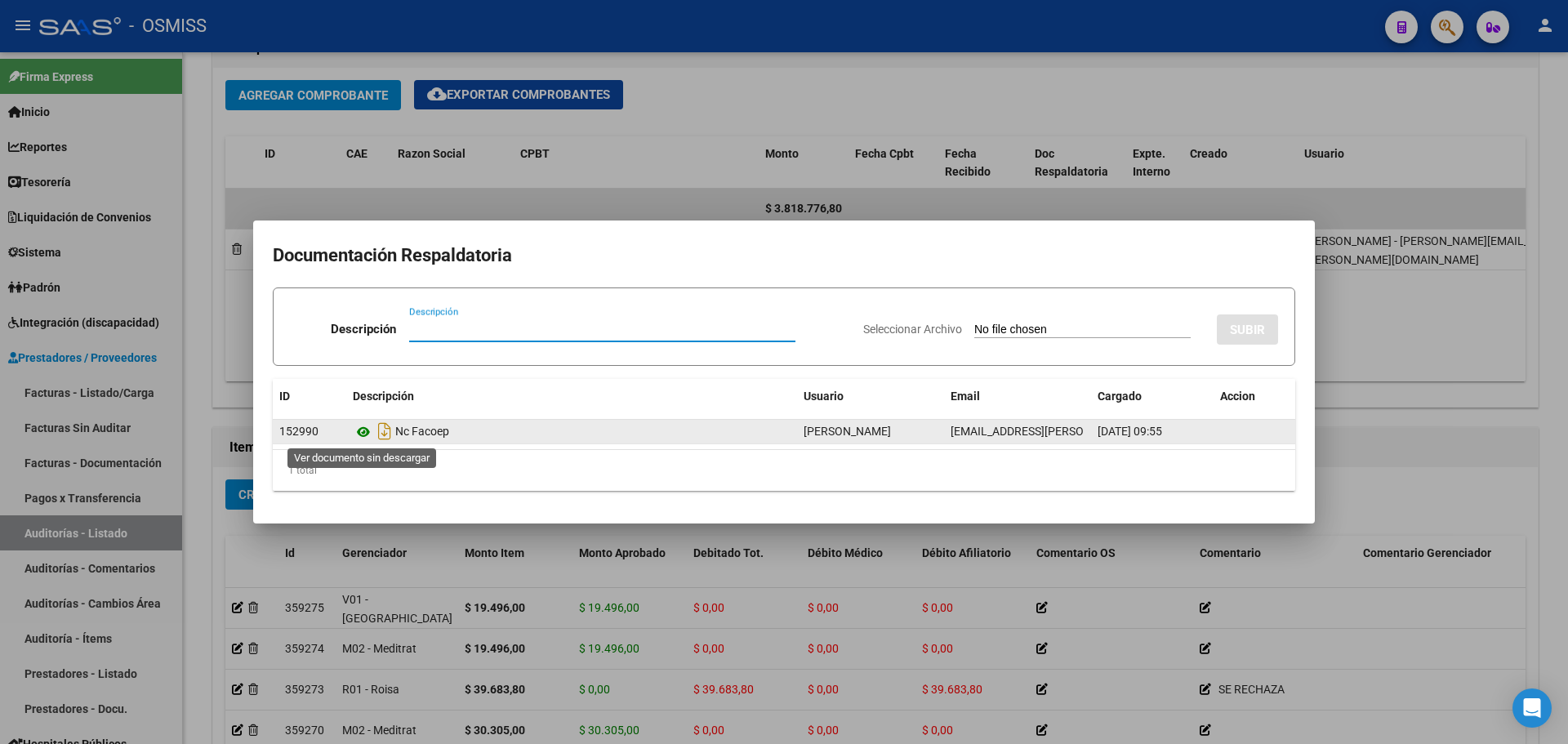
click at [372, 429] on icon at bounding box center [363, 432] width 21 height 20
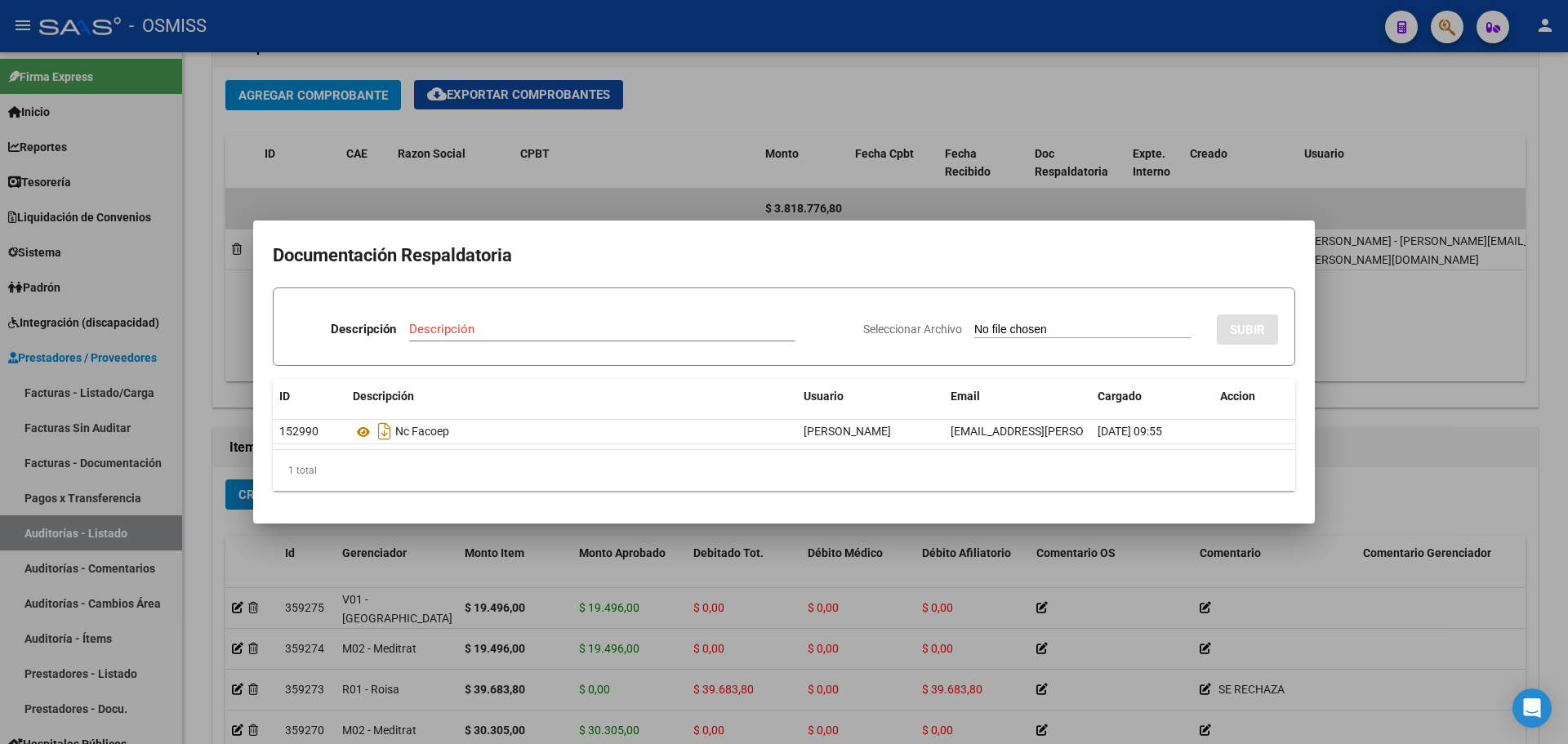
click at [725, 174] on div at bounding box center [784, 372] width 1568 height 744
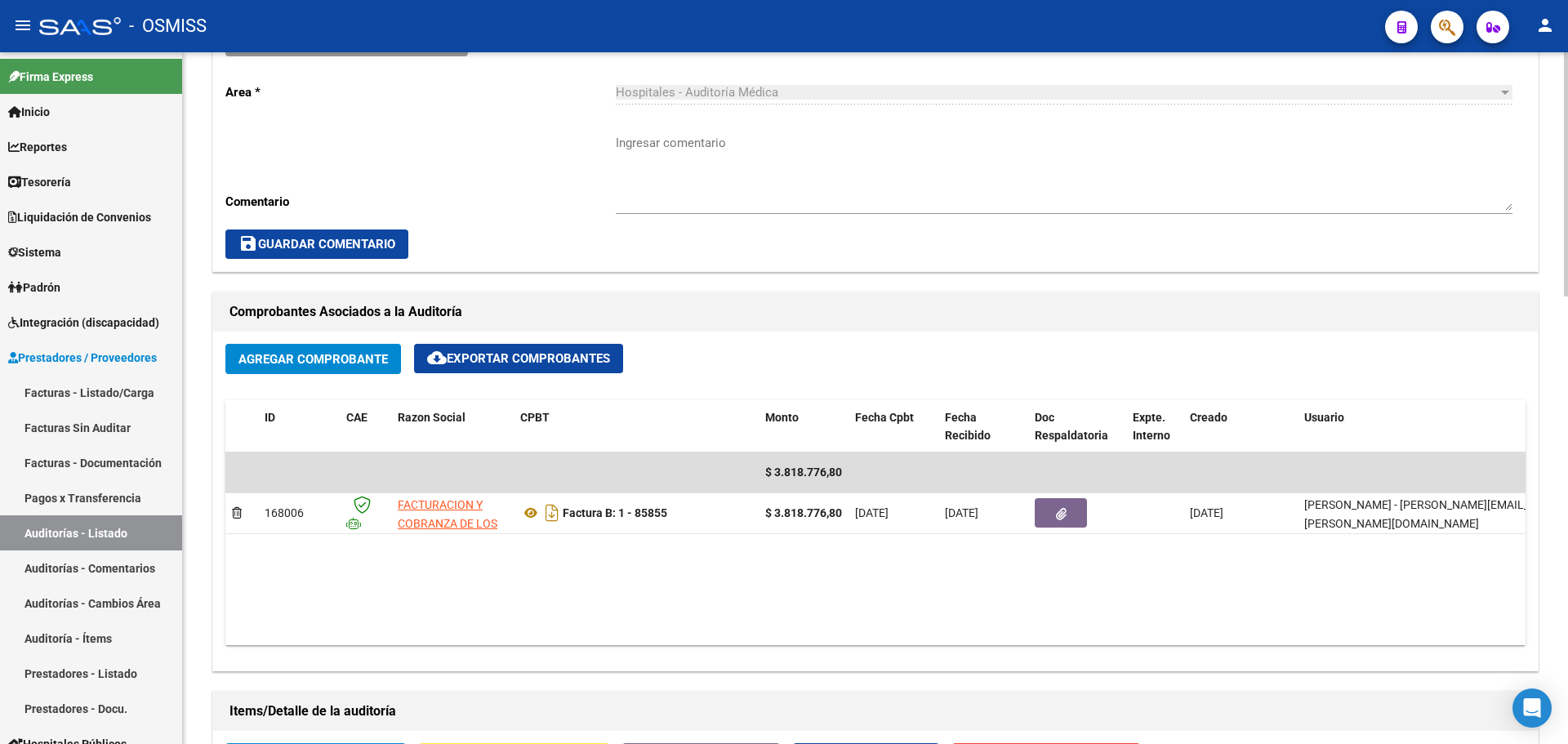
scroll to position [245, 0]
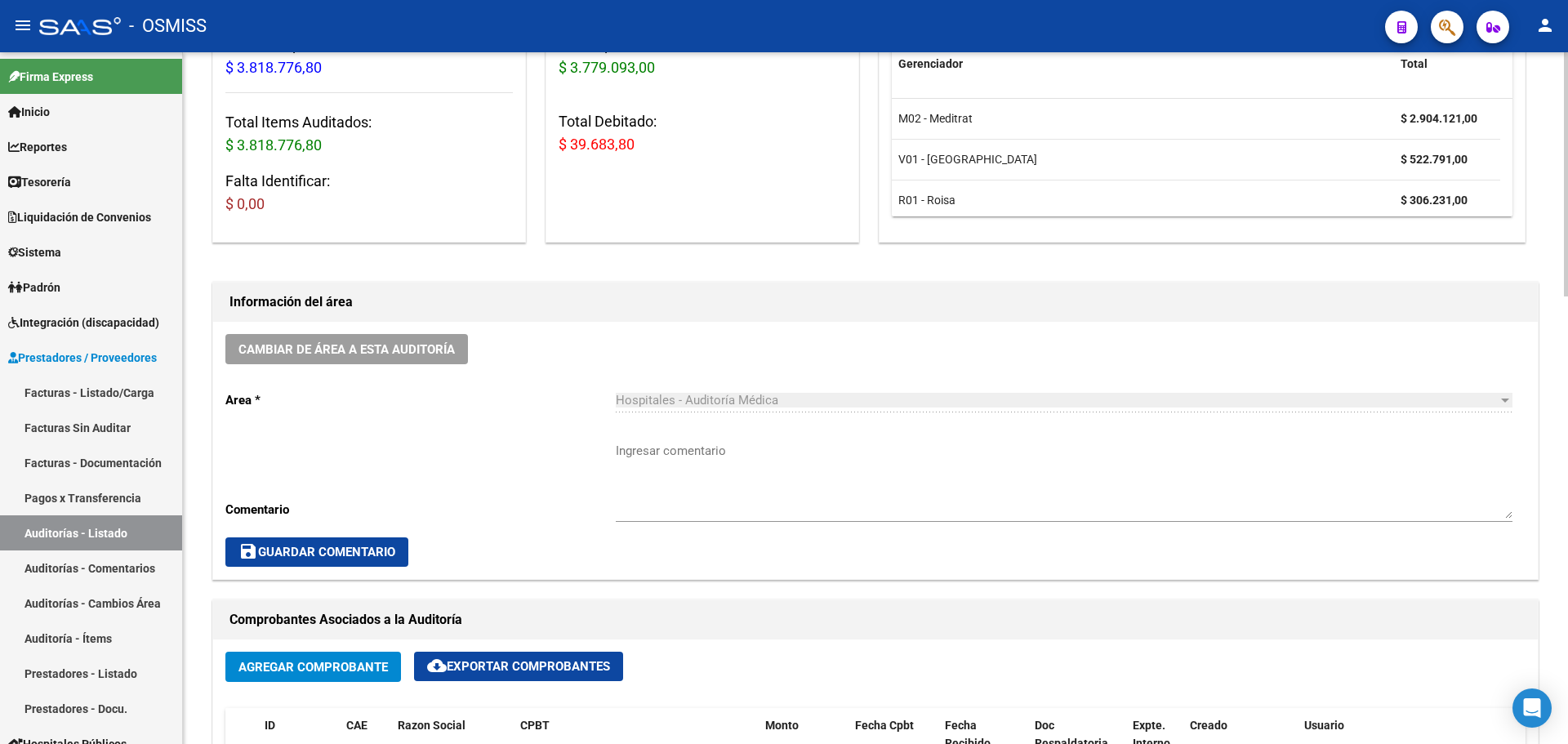
click at [572, 304] on h1 "Información del área" at bounding box center [876, 303] width 1292 height 27
click at [52, 198] on link "Tesorería" at bounding box center [91, 181] width 182 height 35
click at [47, 177] on span "Tesorería" at bounding box center [40, 182] width 63 height 18
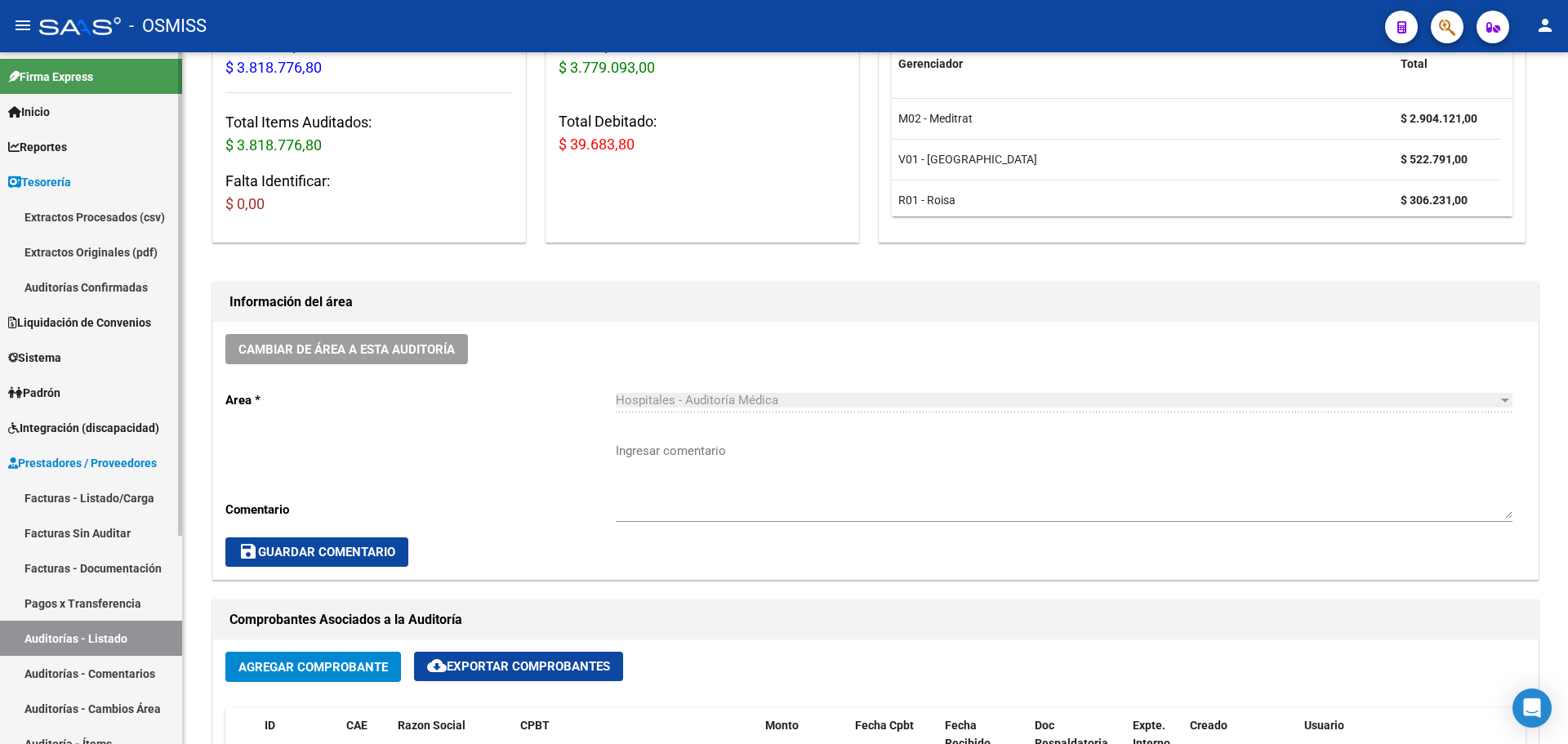
click at [64, 281] on link "Auditorías Confirmadas" at bounding box center [91, 287] width 182 height 35
